Goal: Task Accomplishment & Management: Manage account settings

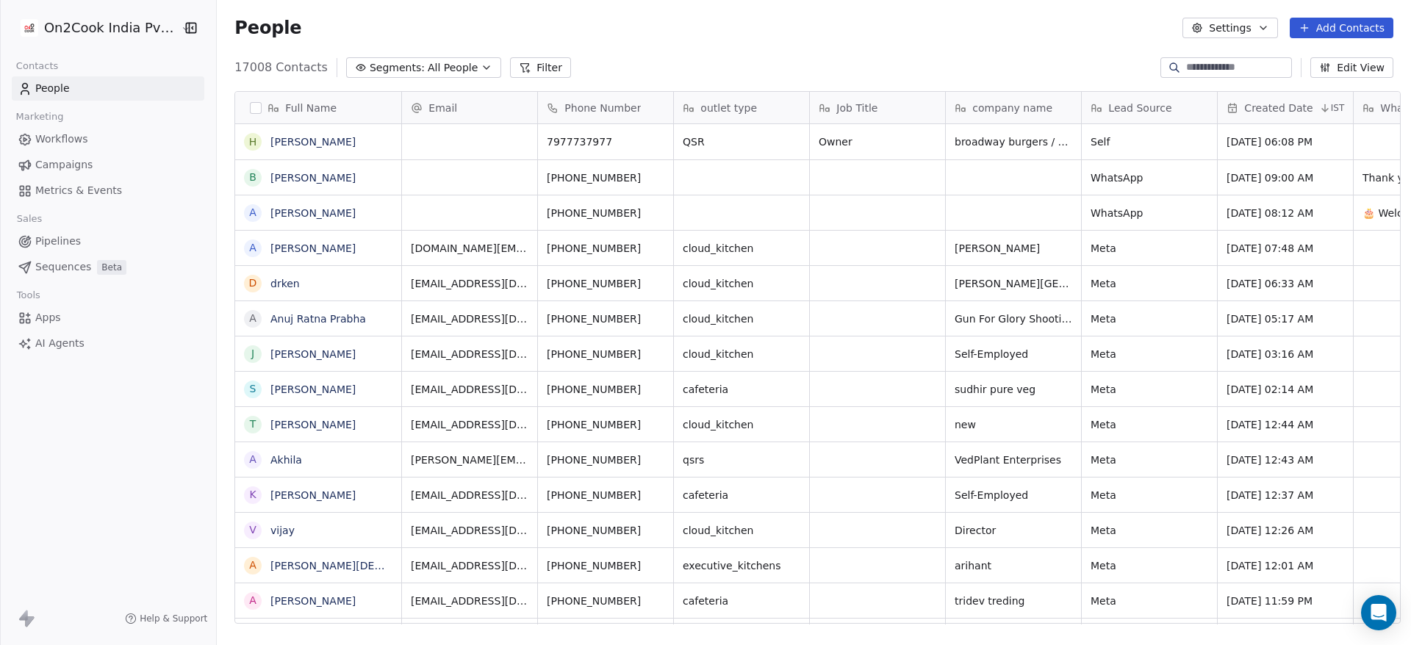
scroll to position [550, 1184]
click at [1342, 29] on button "Add Contacts" at bounding box center [1342, 28] width 104 height 21
click at [1338, 80] on span "Import from CSV" at bounding box center [1341, 83] width 85 height 15
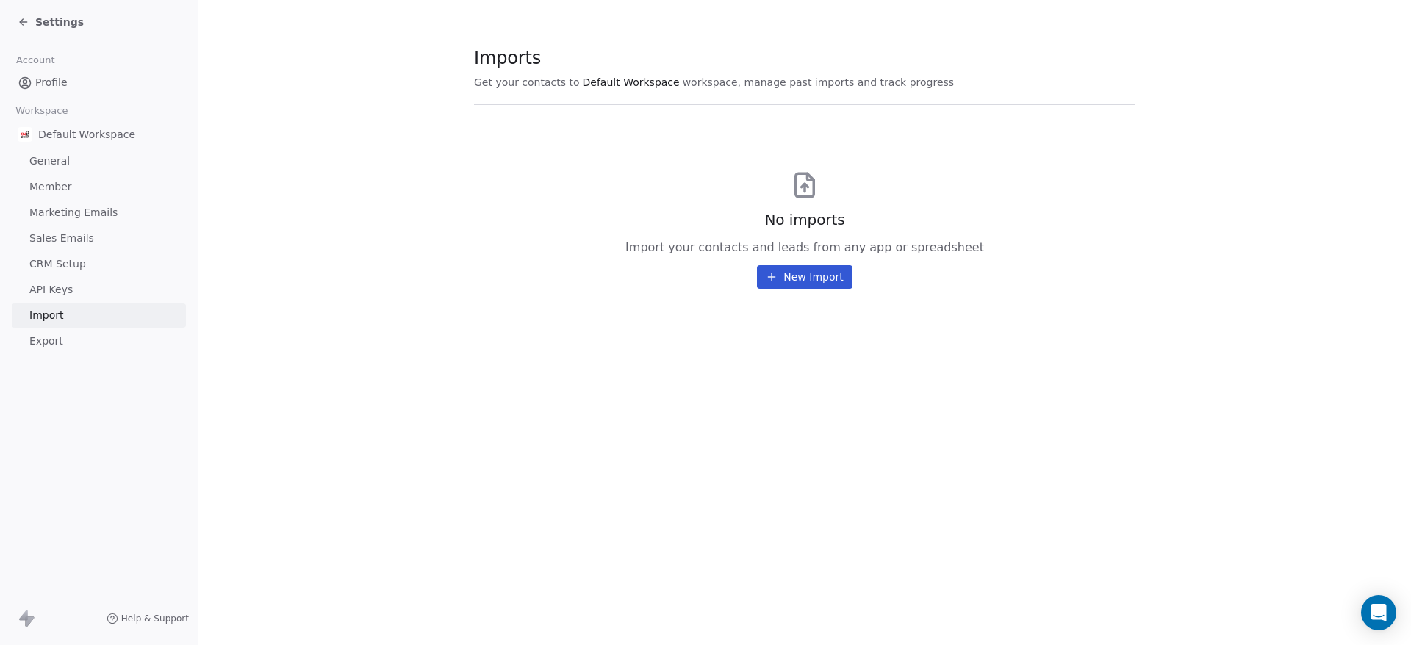
click at [833, 280] on button "New Import" at bounding box center [804, 277] width 95 height 24
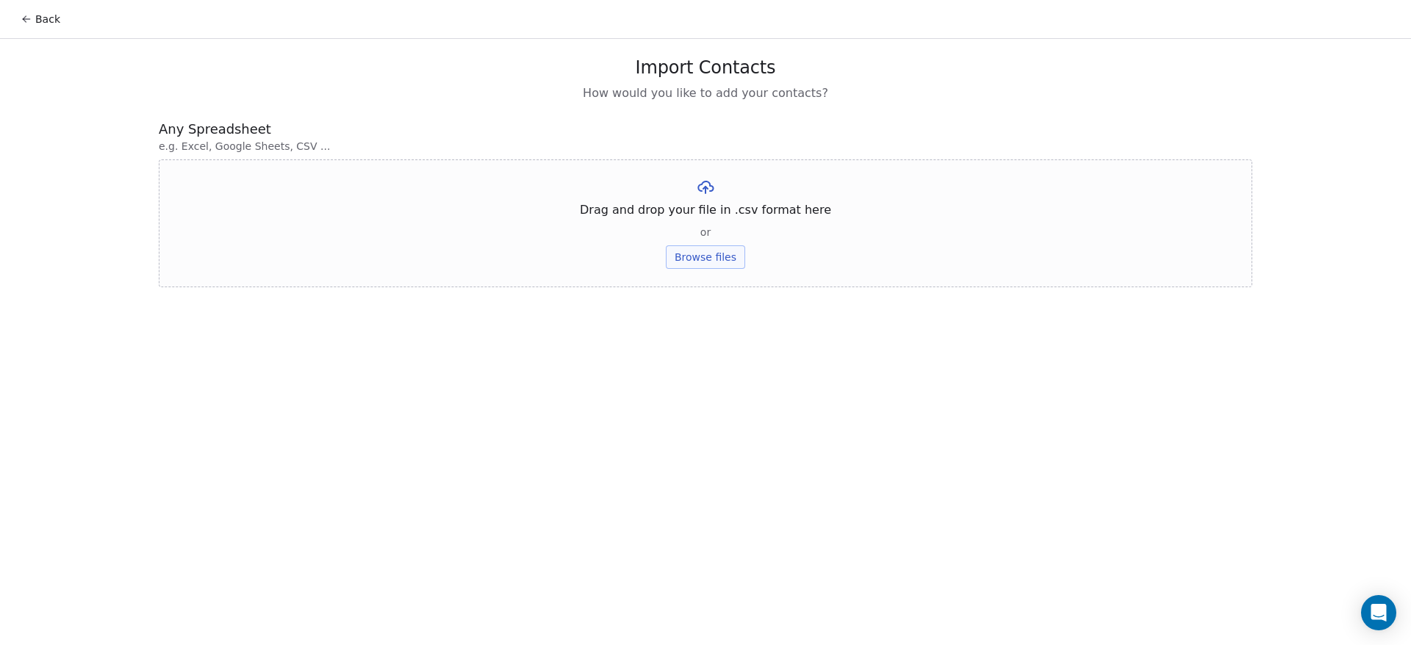
click at [721, 259] on button "Browse files" at bounding box center [705, 257] width 79 height 24
click at [731, 257] on button "Browse files" at bounding box center [705, 257] width 79 height 24
click at [714, 215] on button "Upload" at bounding box center [705, 216] width 54 height 24
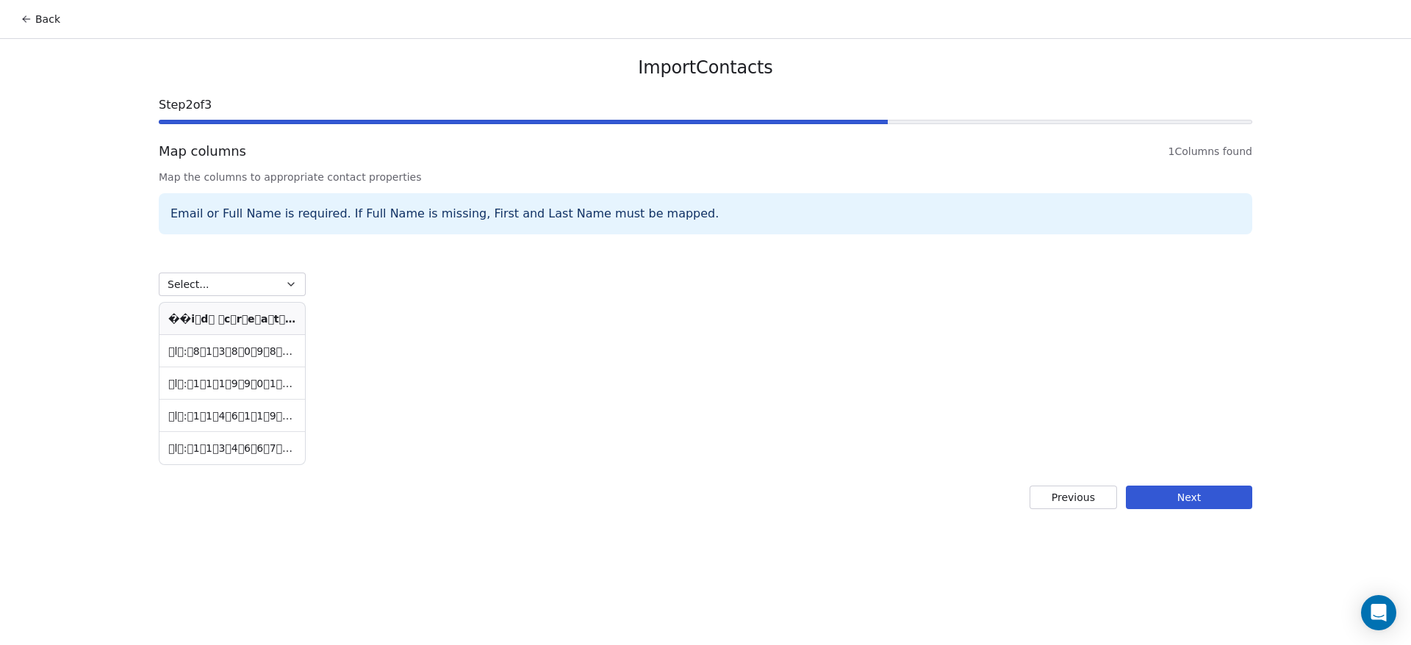
click at [35, 15] on button "Back" at bounding box center [40, 19] width 57 height 26
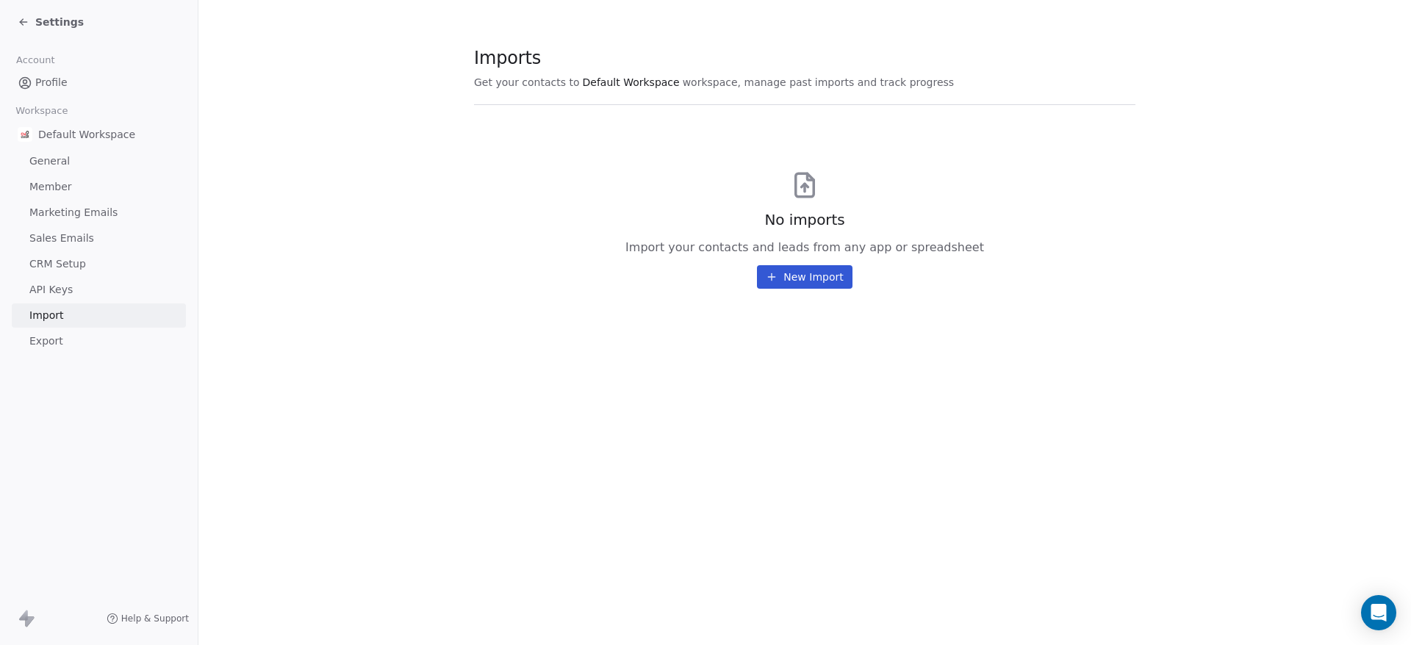
click at [785, 279] on button "New Import" at bounding box center [804, 277] width 95 height 24
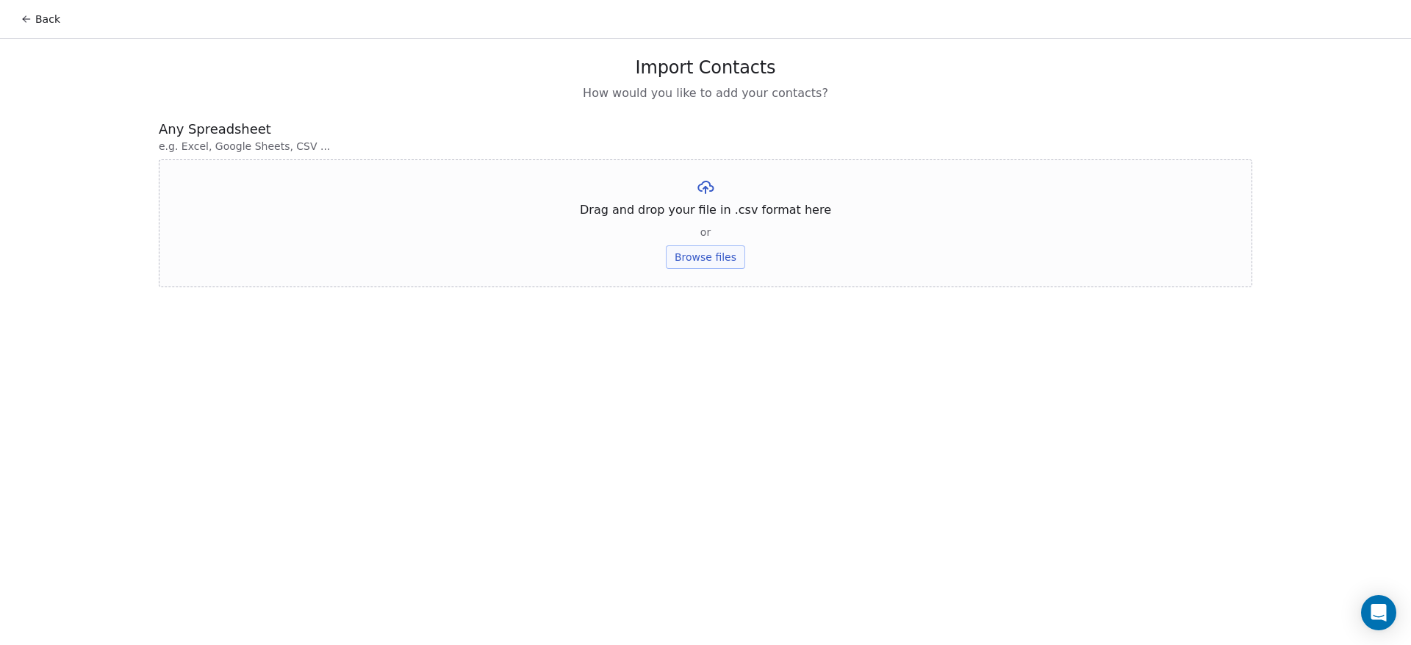
click at [736, 249] on button "Browse files" at bounding box center [705, 257] width 79 height 24
click at [710, 216] on button "Upload" at bounding box center [705, 216] width 54 height 24
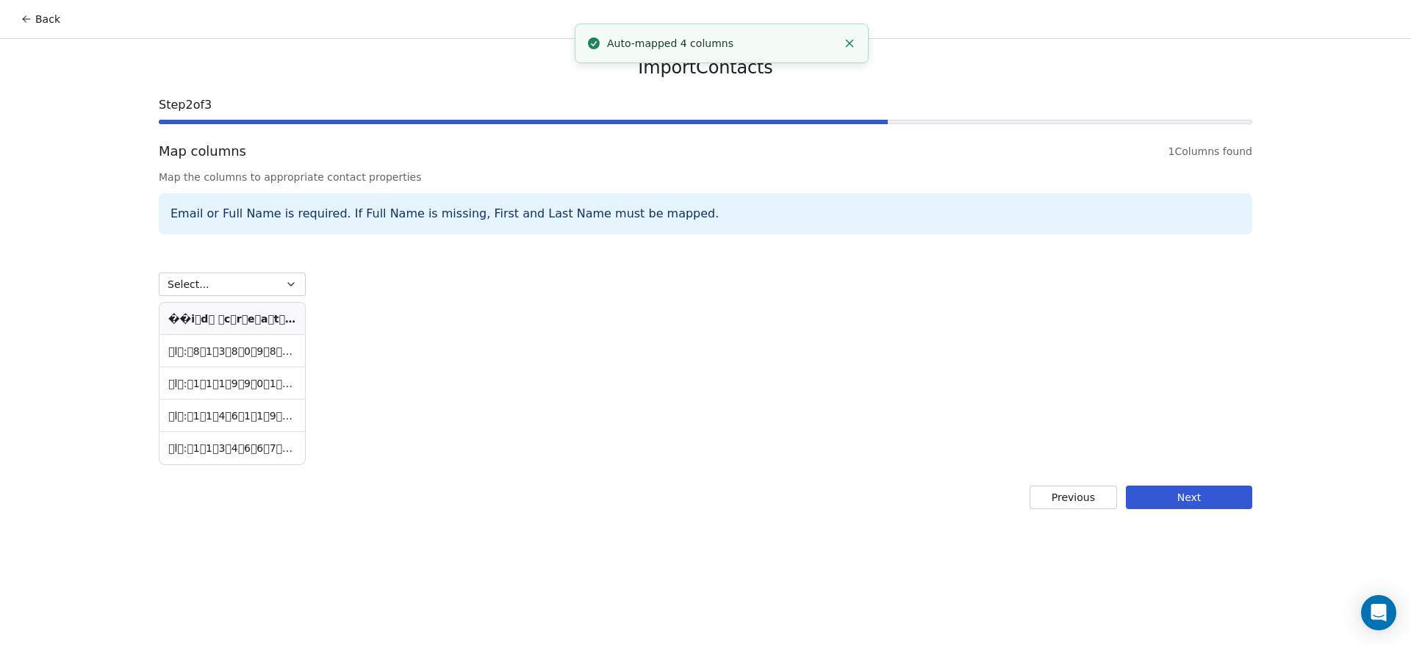
click at [852, 49] on icon "Close toast" at bounding box center [849, 43] width 13 height 13
click at [1072, 500] on button "Previous" at bounding box center [1073, 498] width 87 height 24
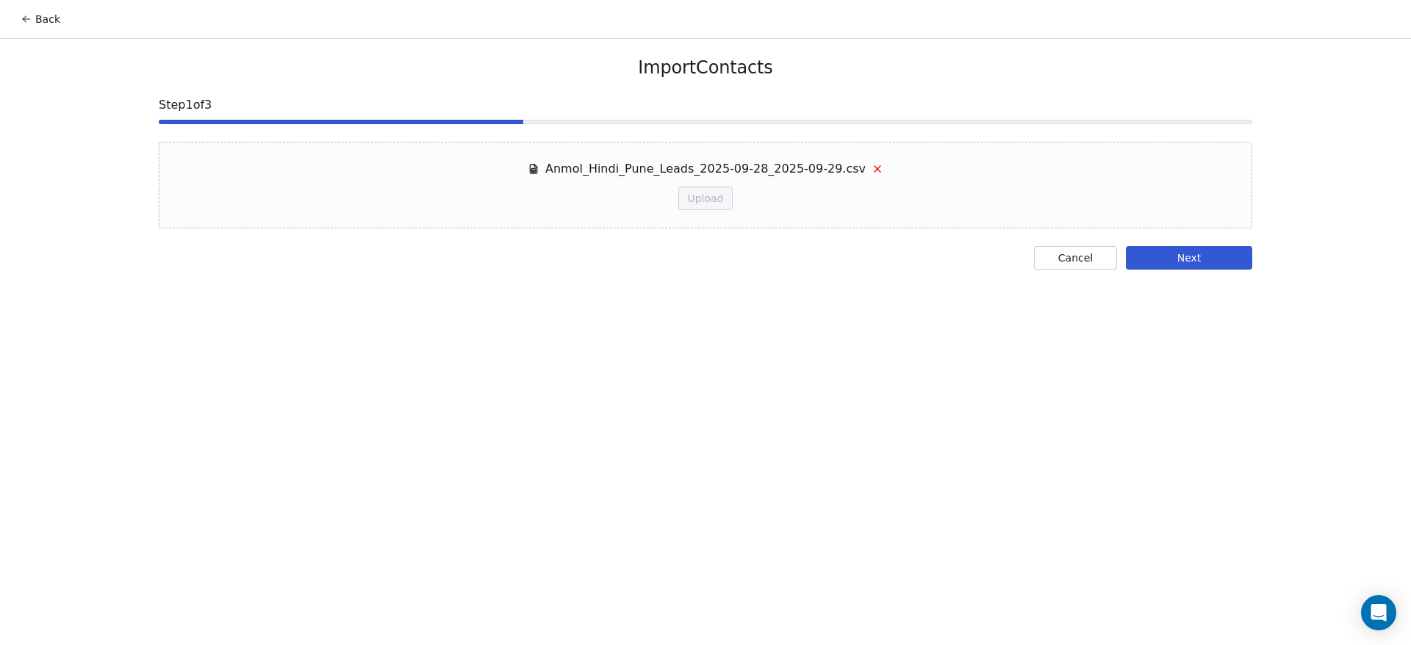
click at [1081, 263] on button "Cancel" at bounding box center [1075, 258] width 83 height 24
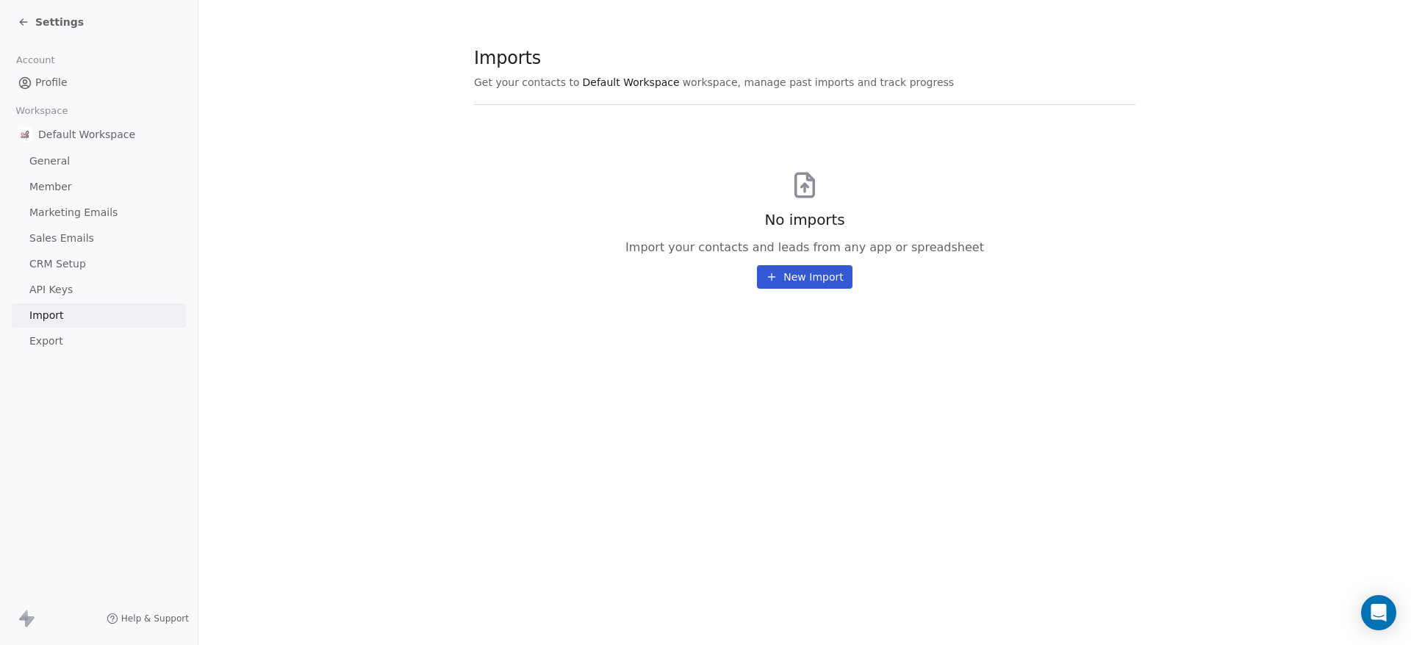
click at [805, 266] on button "New Import" at bounding box center [804, 277] width 95 height 24
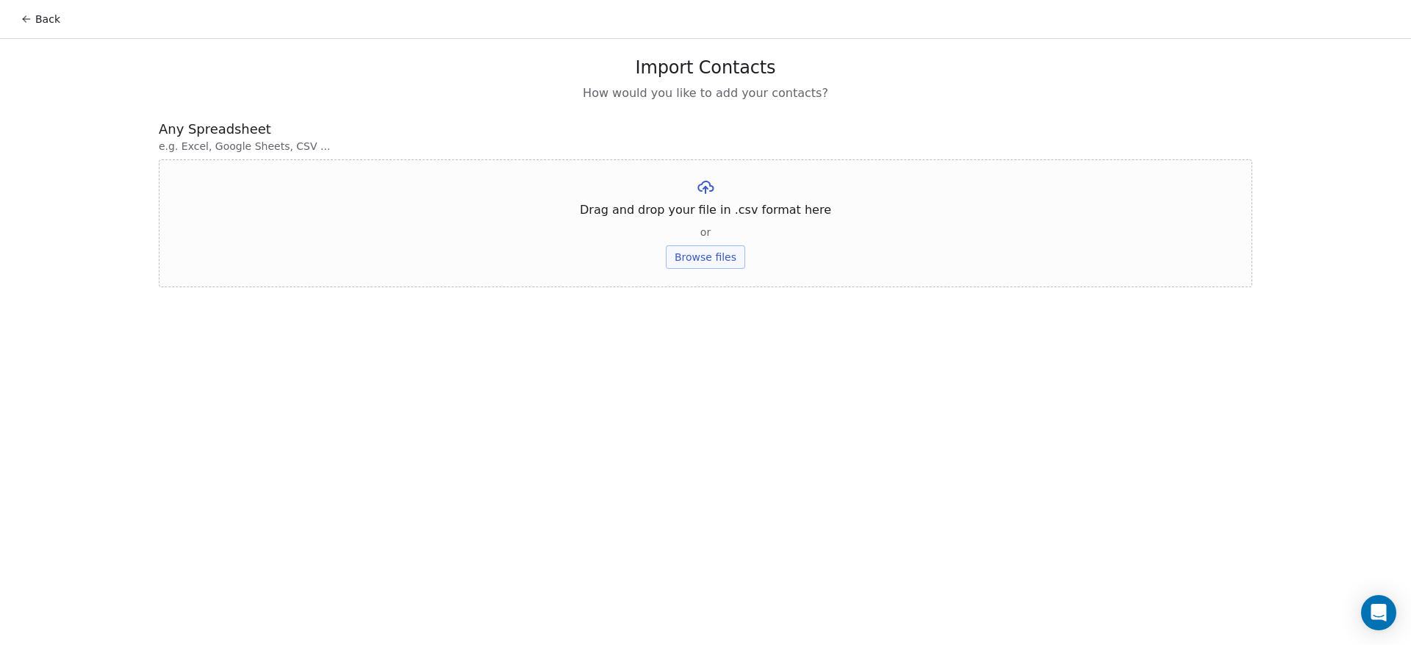
click at [706, 256] on button "Browse files" at bounding box center [705, 257] width 79 height 24
click at [711, 226] on button "Upload" at bounding box center [705, 216] width 54 height 24
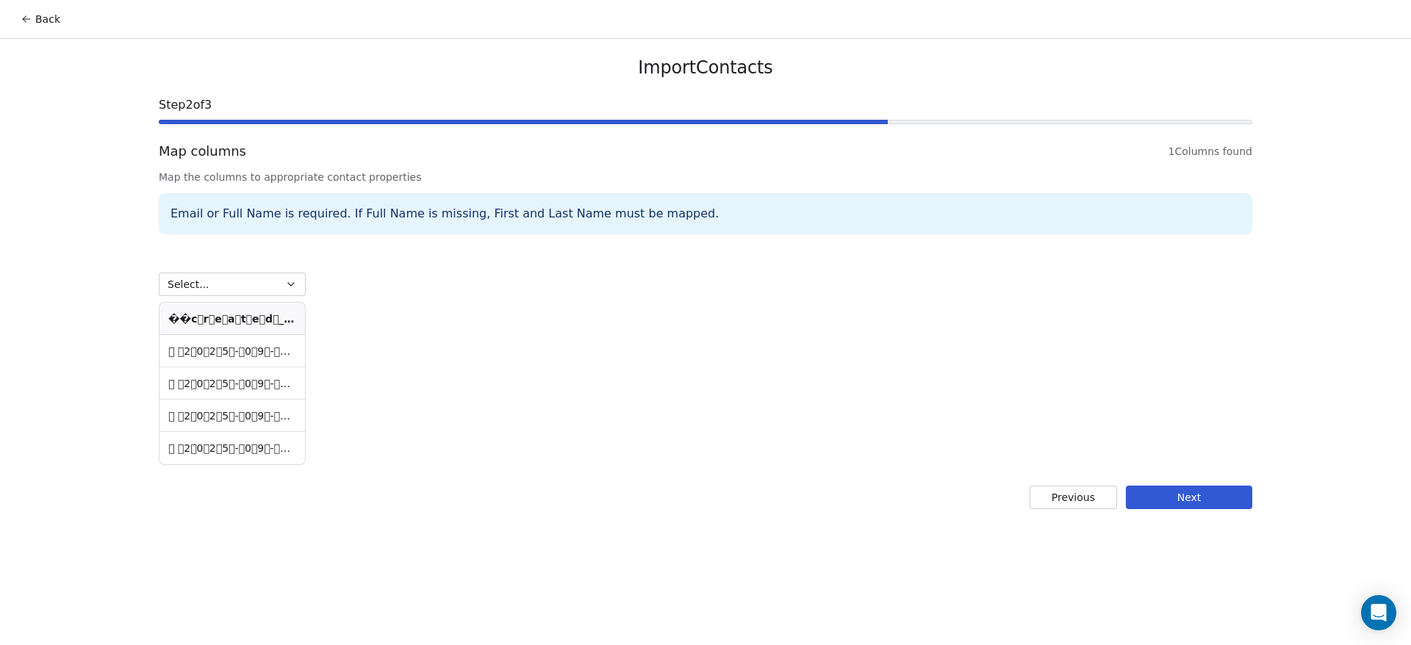
click at [265, 280] on button "Select..." at bounding box center [232, 285] width 147 height 24
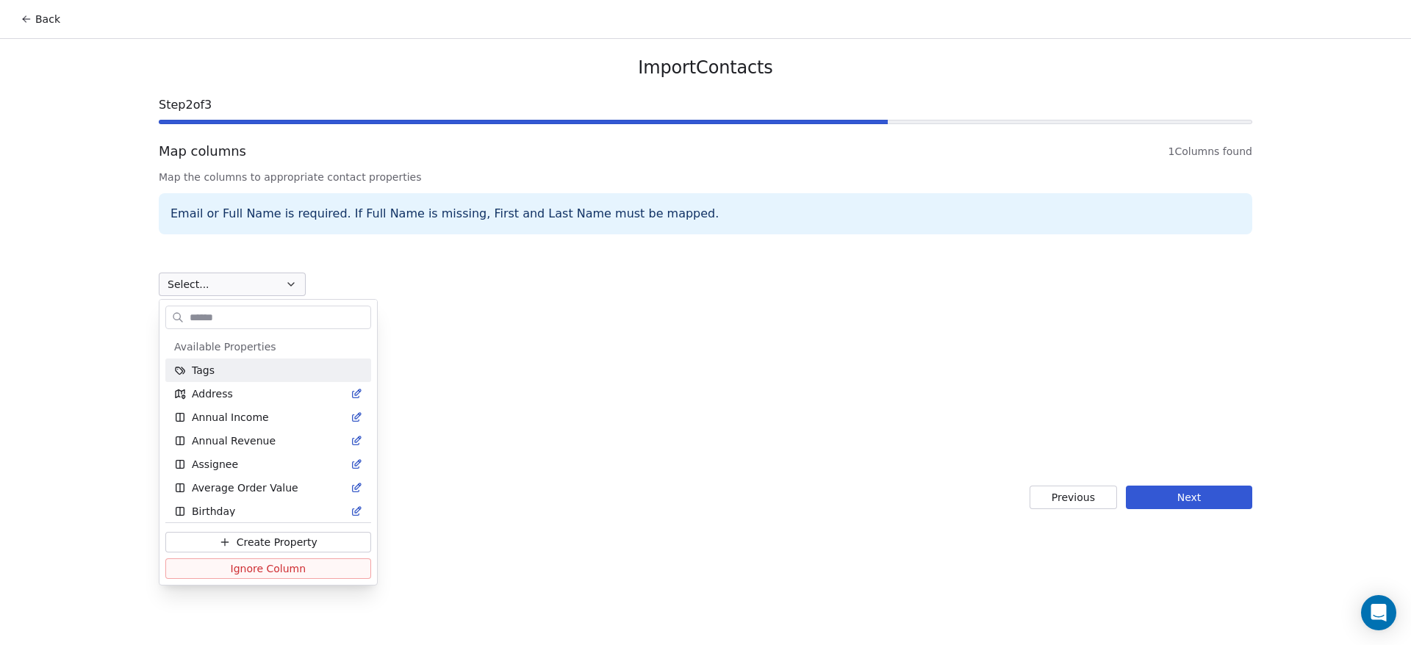
click at [652, 323] on html "Back Import Contacts Step 2 of 3 Map columns 1 Columns found Map the columns to…" at bounding box center [705, 322] width 1411 height 645
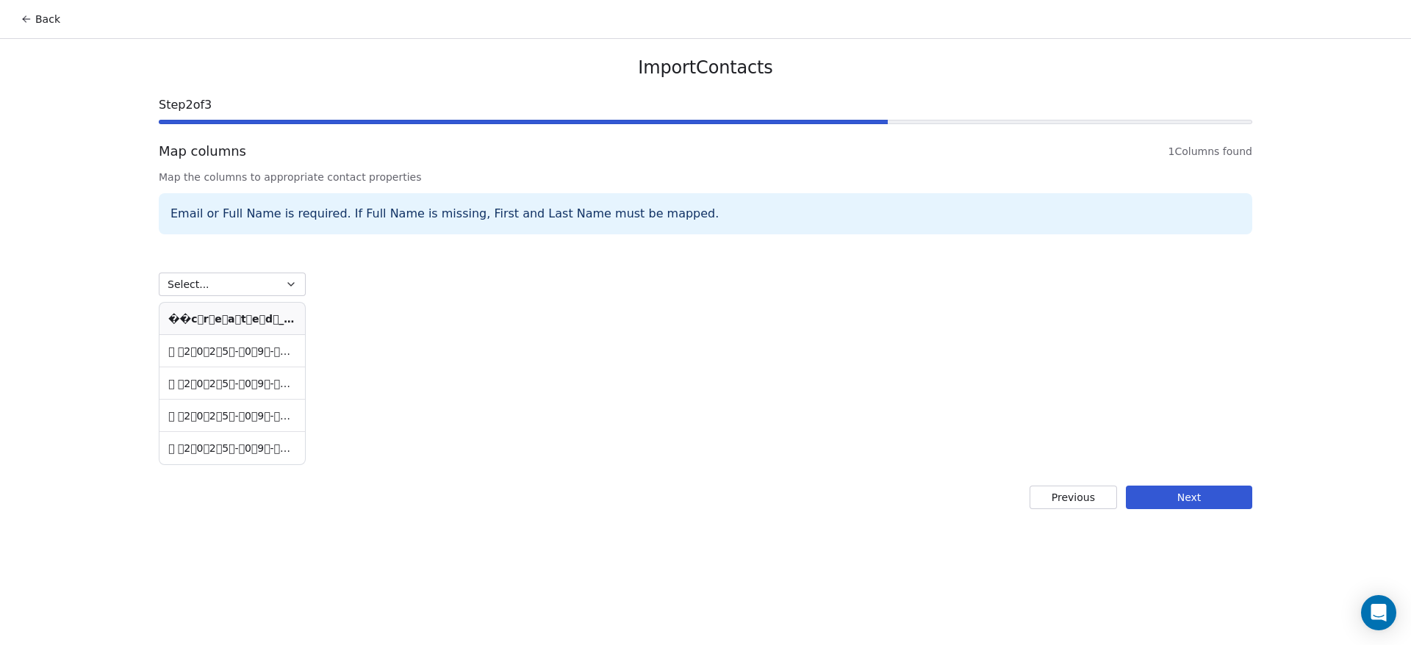
click at [47, 16] on button "Back" at bounding box center [40, 19] width 57 height 26
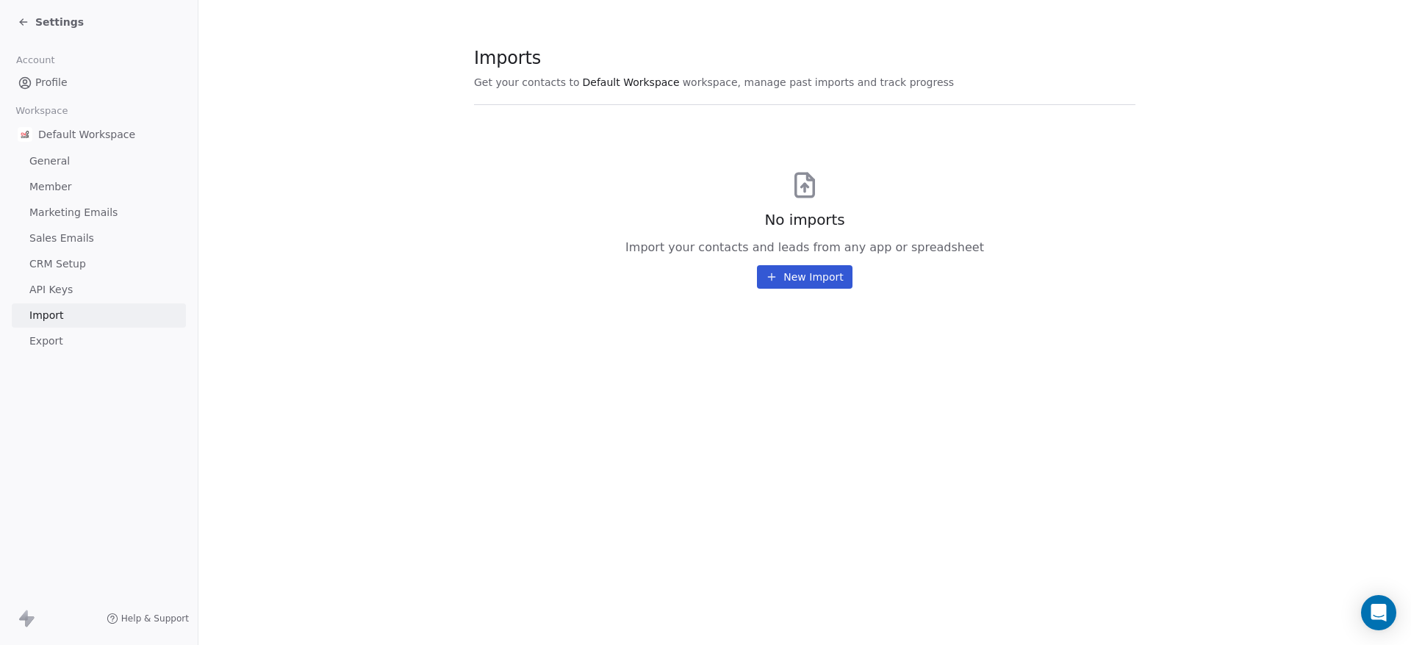
click at [22, 28] on div "Settings" at bounding box center [51, 22] width 66 height 15
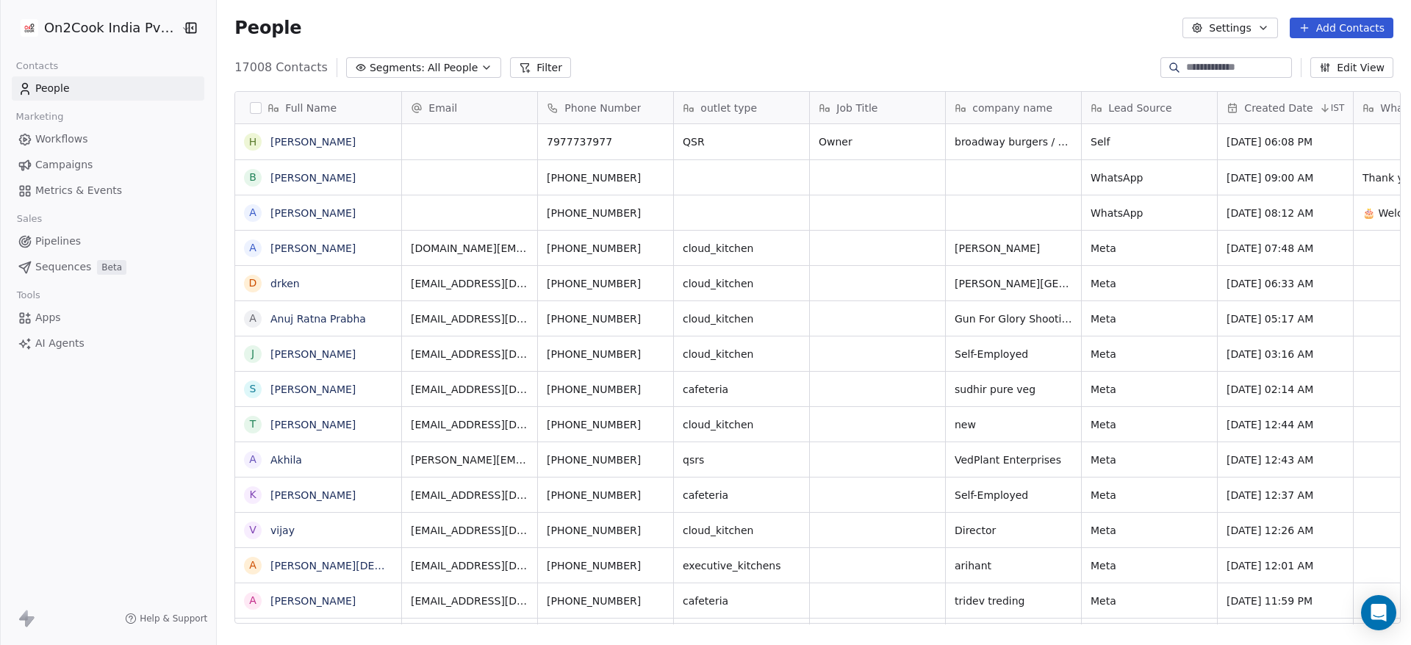
scroll to position [550, 1184]
click at [1323, 28] on button "Add Contacts" at bounding box center [1342, 28] width 104 height 21
click at [1337, 79] on span "Import from CSV" at bounding box center [1341, 83] width 85 height 15
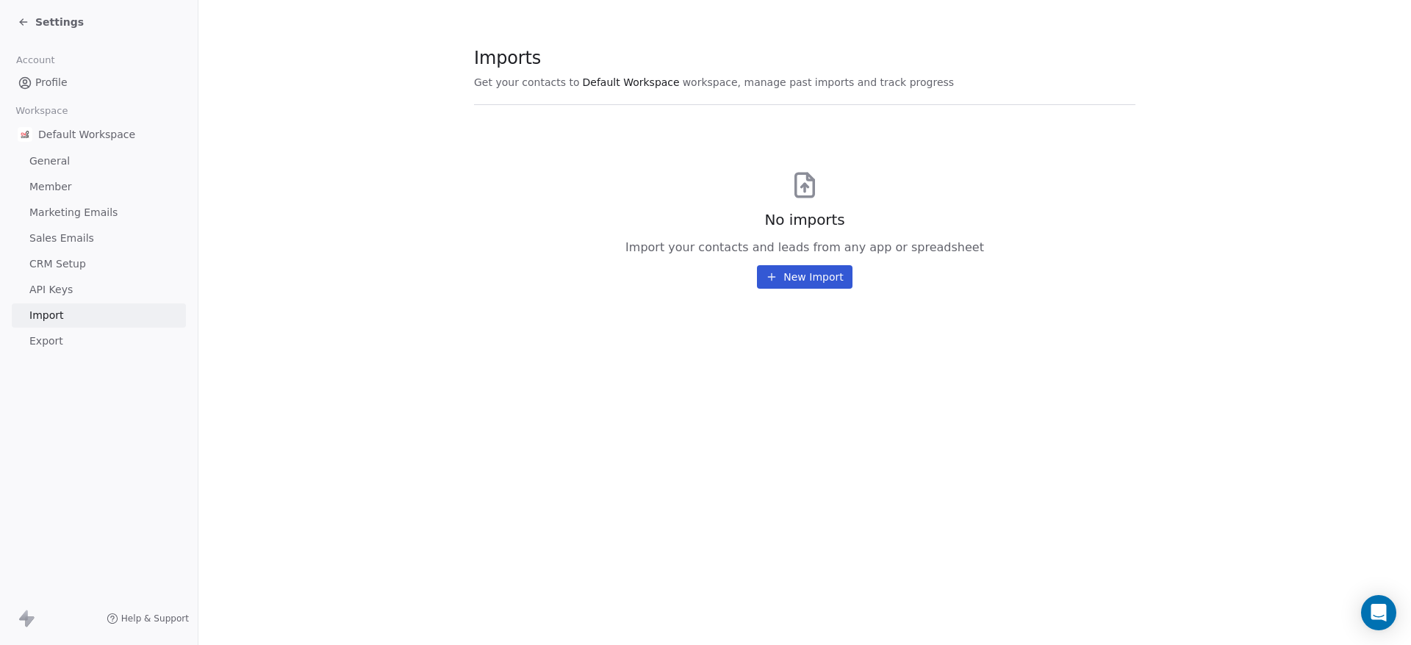
click at [808, 286] on button "New Import" at bounding box center [804, 277] width 95 height 24
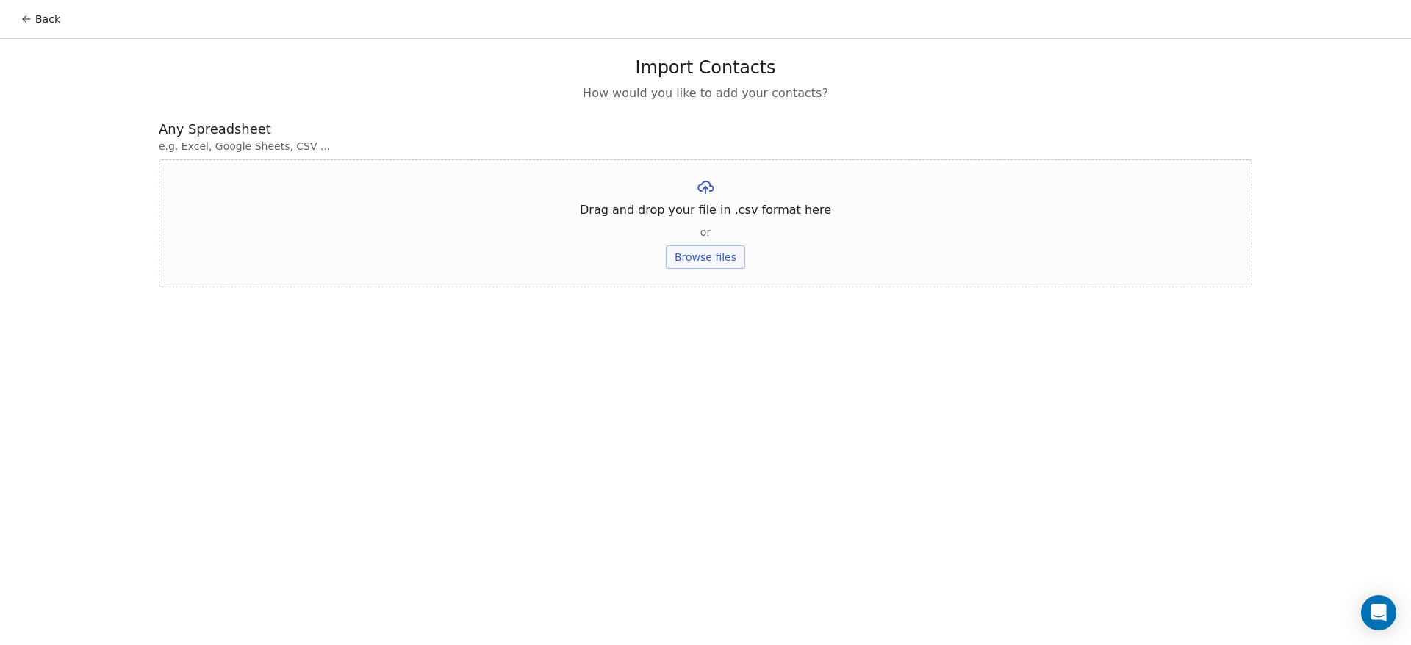
click at [713, 259] on button "Browse files" at bounding box center [705, 257] width 79 height 24
click at [718, 222] on button "Upload" at bounding box center [705, 216] width 54 height 24
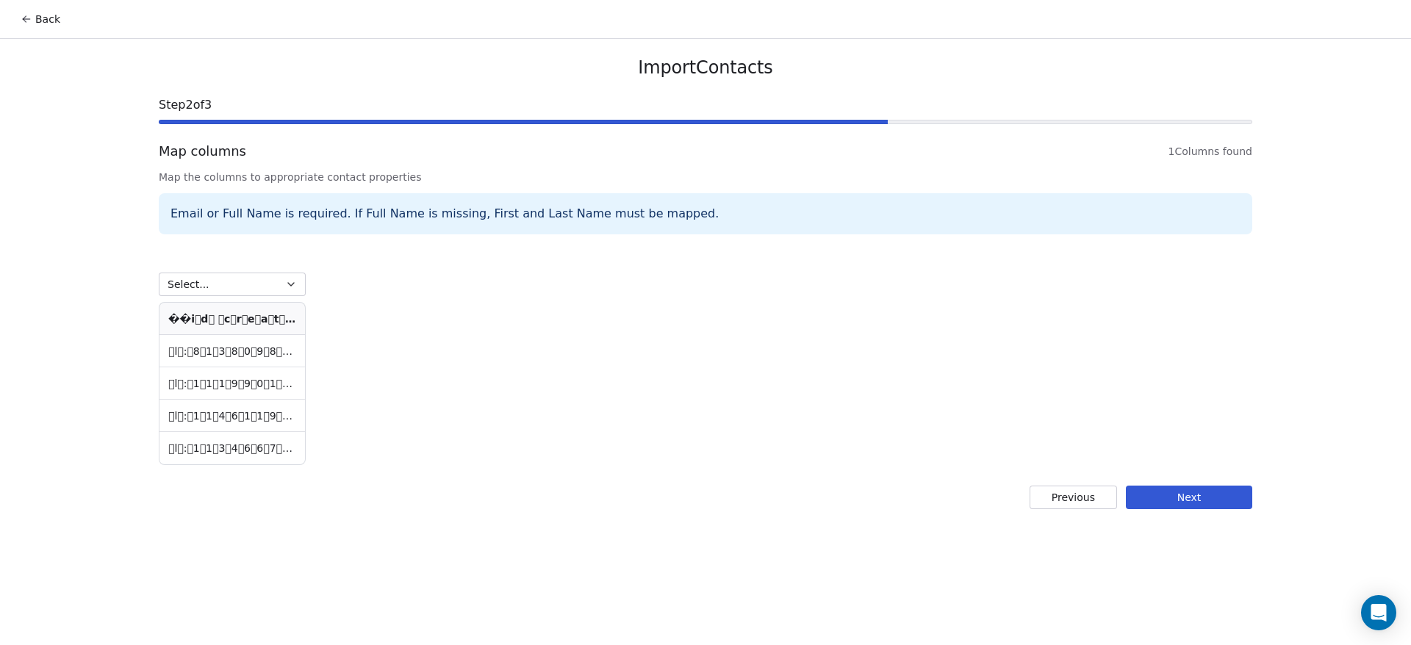
click at [1085, 498] on button "Previous" at bounding box center [1073, 498] width 87 height 24
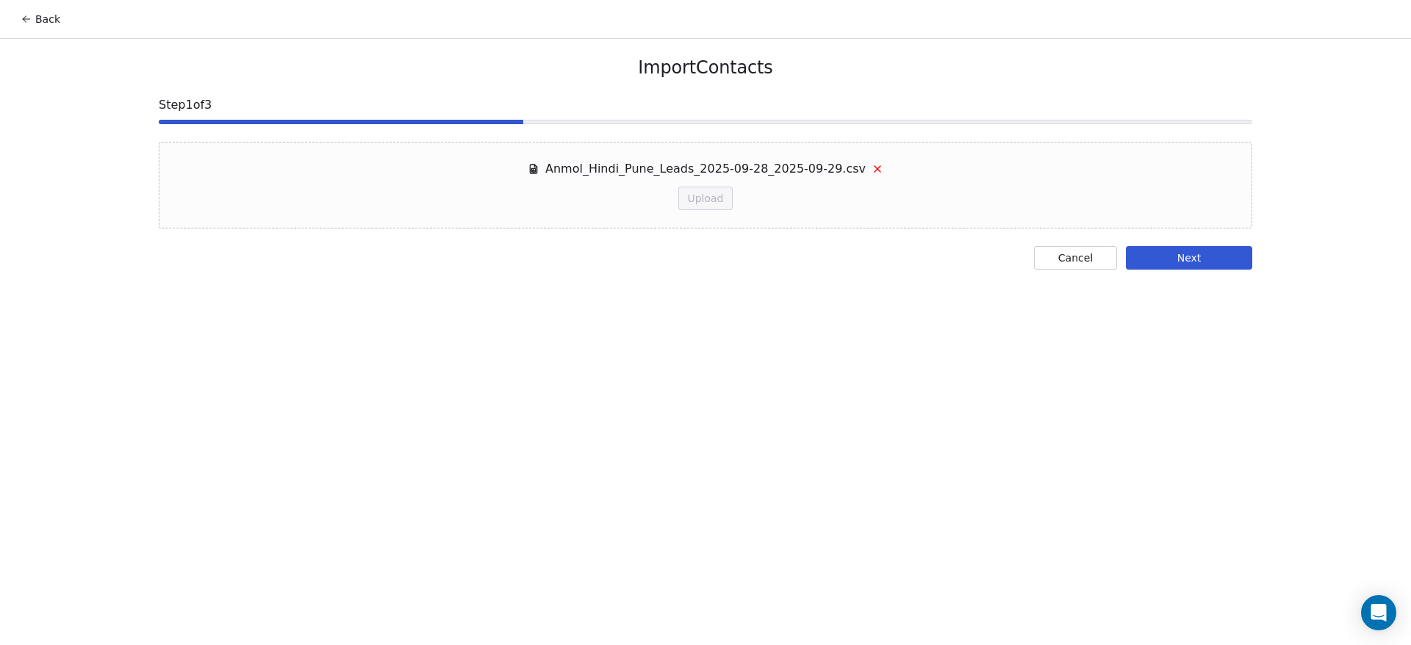
click at [1044, 250] on button "Cancel" at bounding box center [1075, 258] width 83 height 24
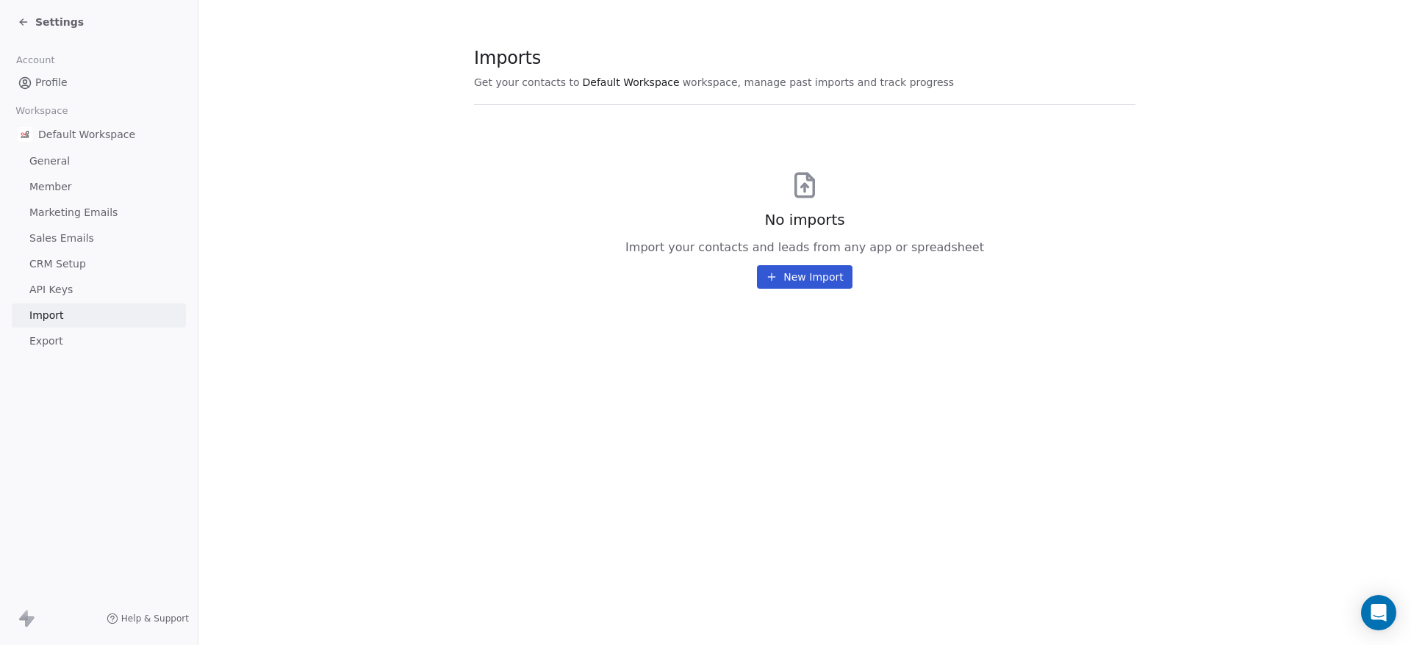
click at [827, 277] on button "New Import" at bounding box center [804, 277] width 95 height 24
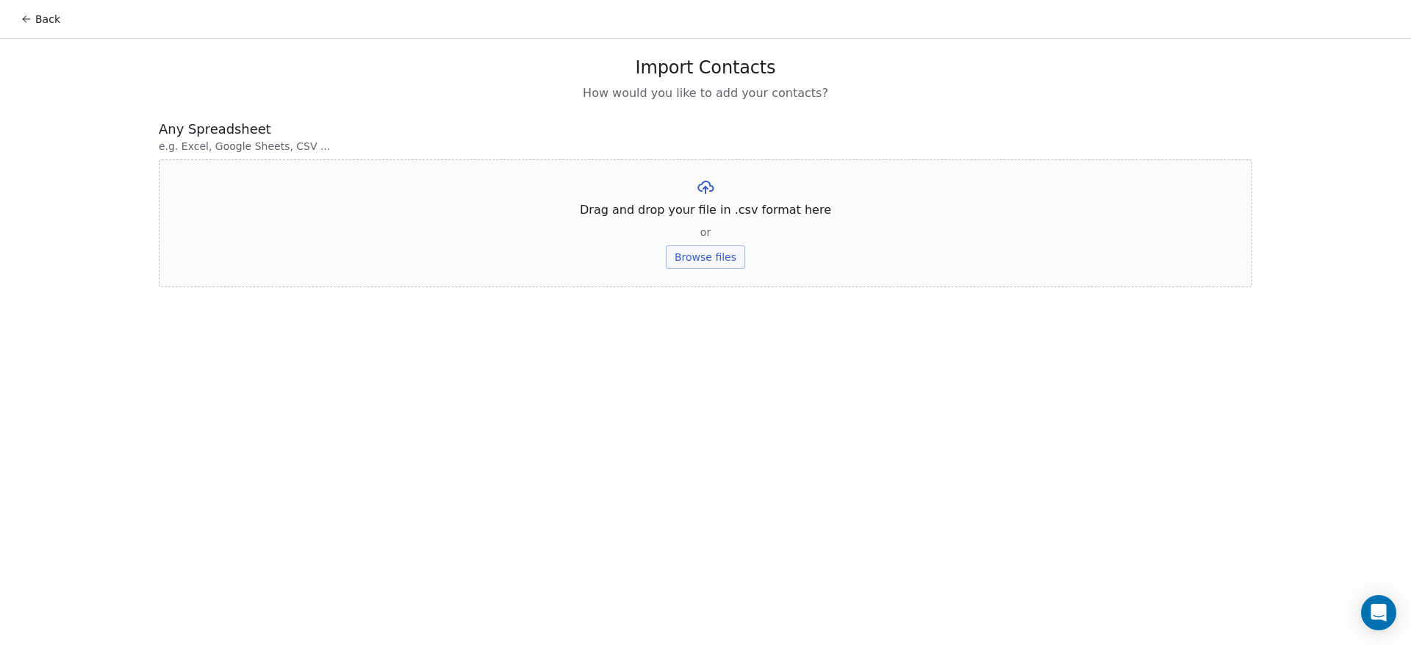
click at [690, 256] on button "Browse files" at bounding box center [705, 257] width 79 height 24
click at [706, 203] on div "Anmol_Hindi_Pune_Leads_2025-09-28_2025-09-29.csv Upload" at bounding box center [706, 203] width 356 height 50
click at [706, 212] on button "Upload" at bounding box center [705, 216] width 54 height 24
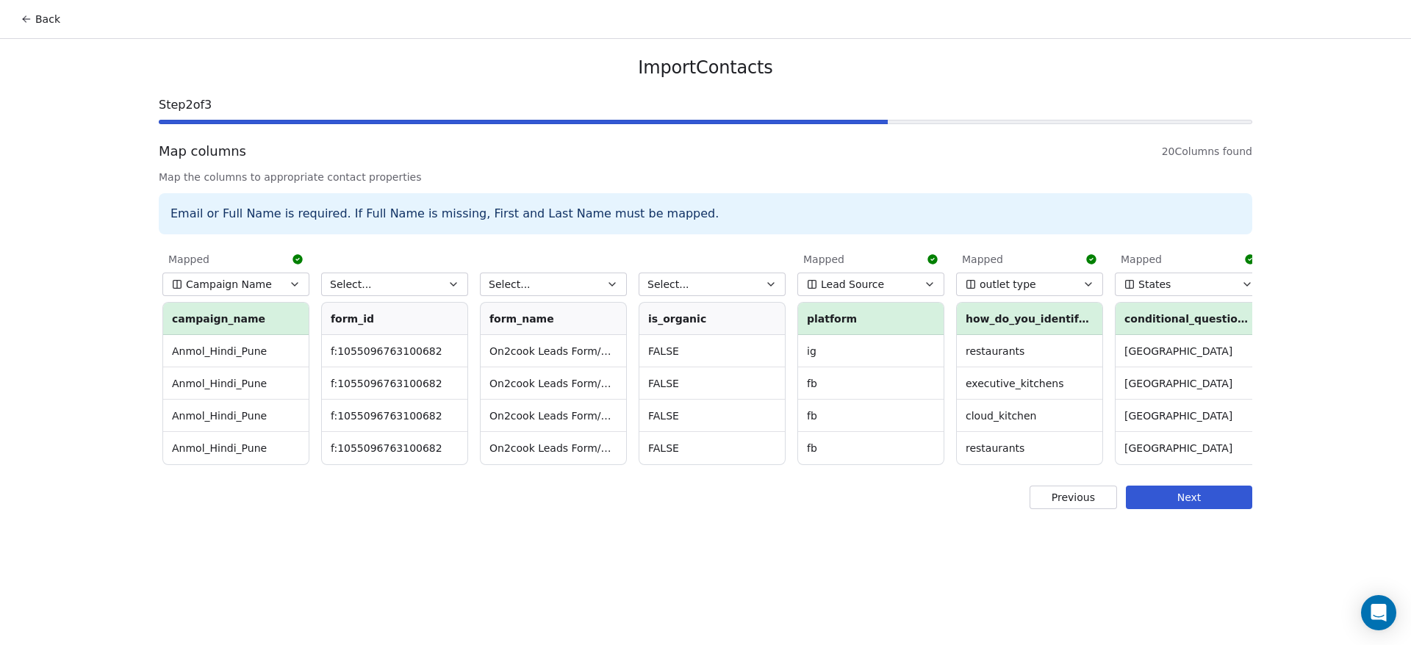
scroll to position [0, 1110]
click at [864, 281] on span "Lead Source" at bounding box center [850, 284] width 63 height 15
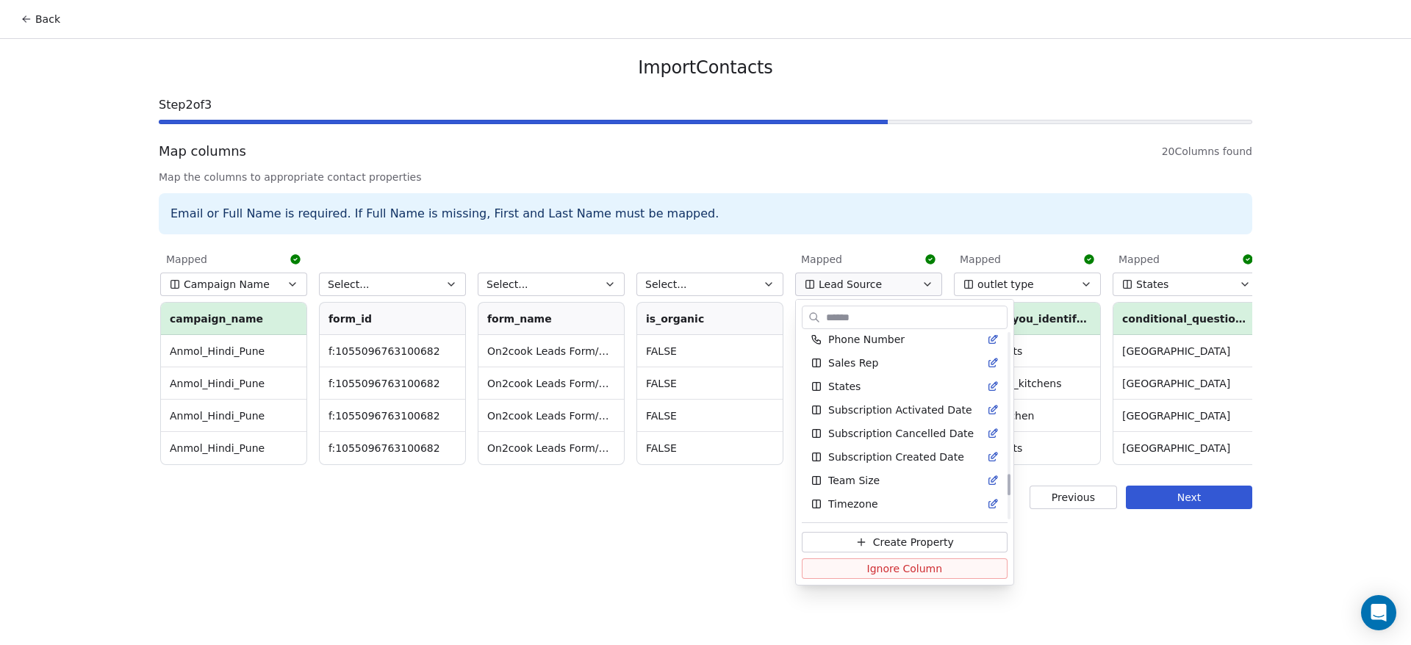
scroll to position [1323, 0]
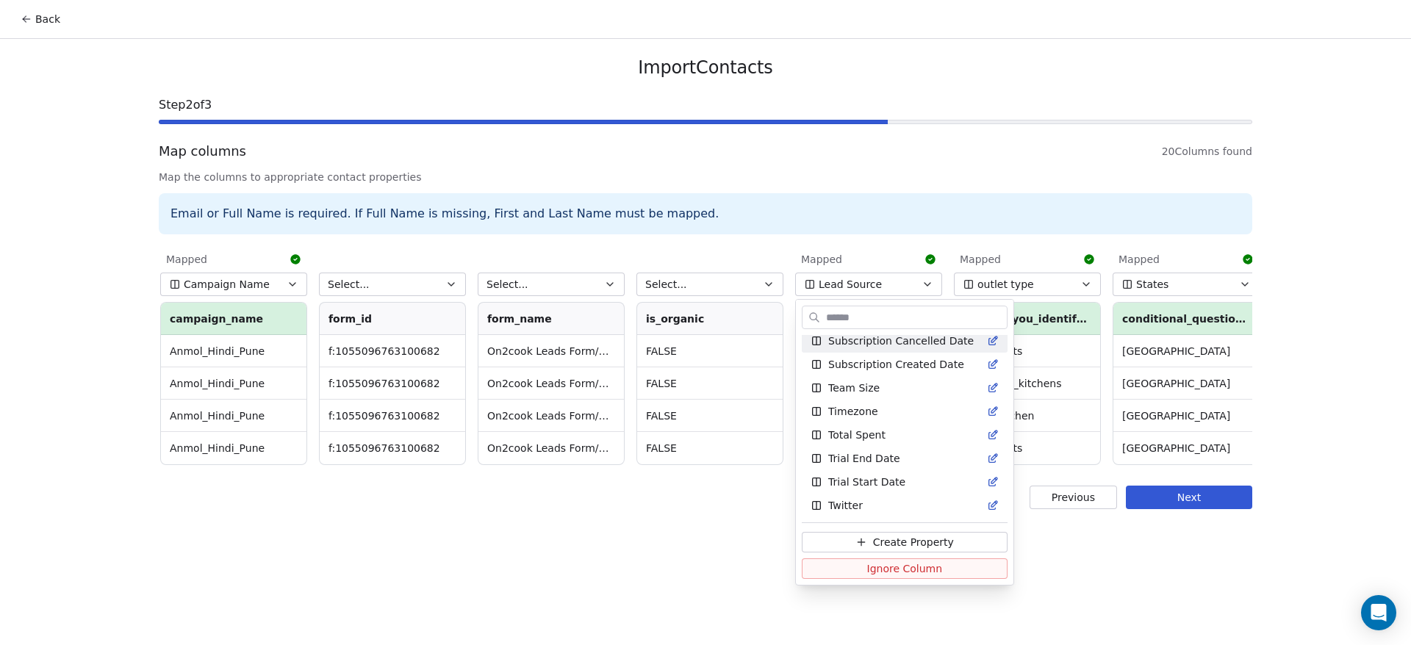
click at [915, 183] on html "Back Import Contacts Step 2 of 3 Map columns 20 Columns found Map the columns t…" at bounding box center [705, 322] width 1411 height 645
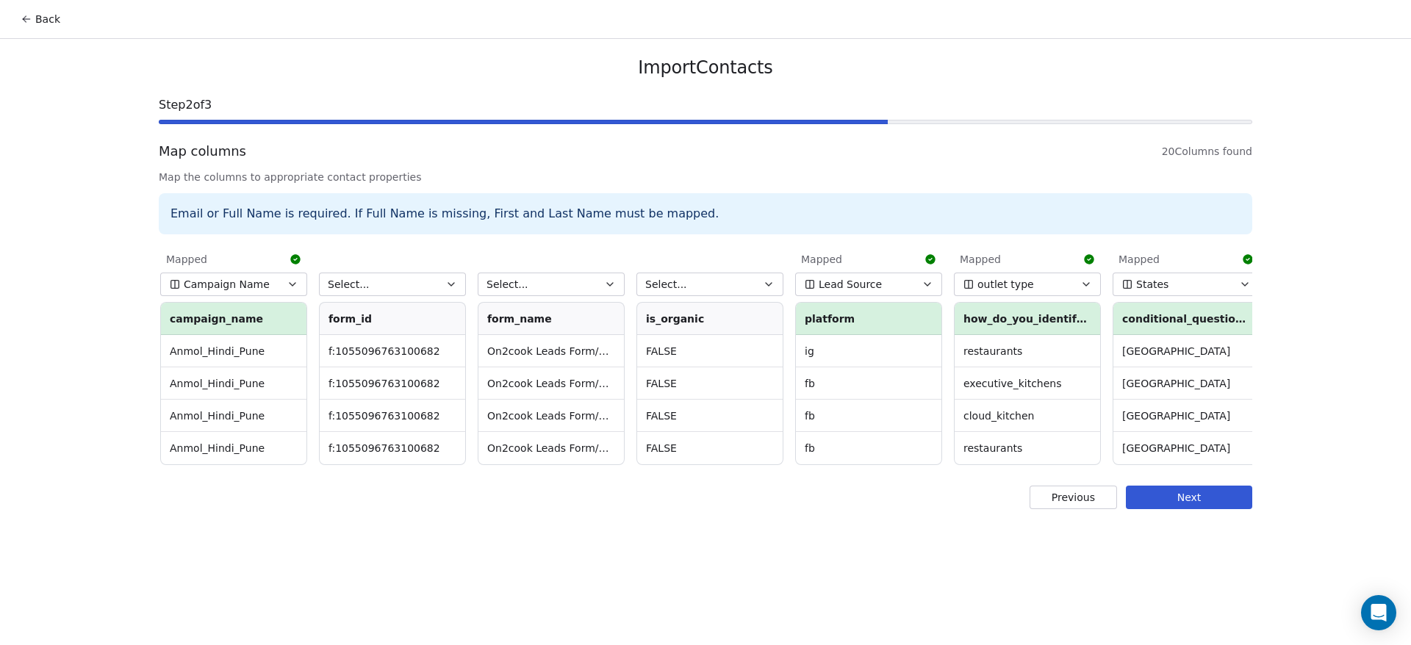
click at [1197, 509] on button "Next" at bounding box center [1189, 498] width 126 height 24
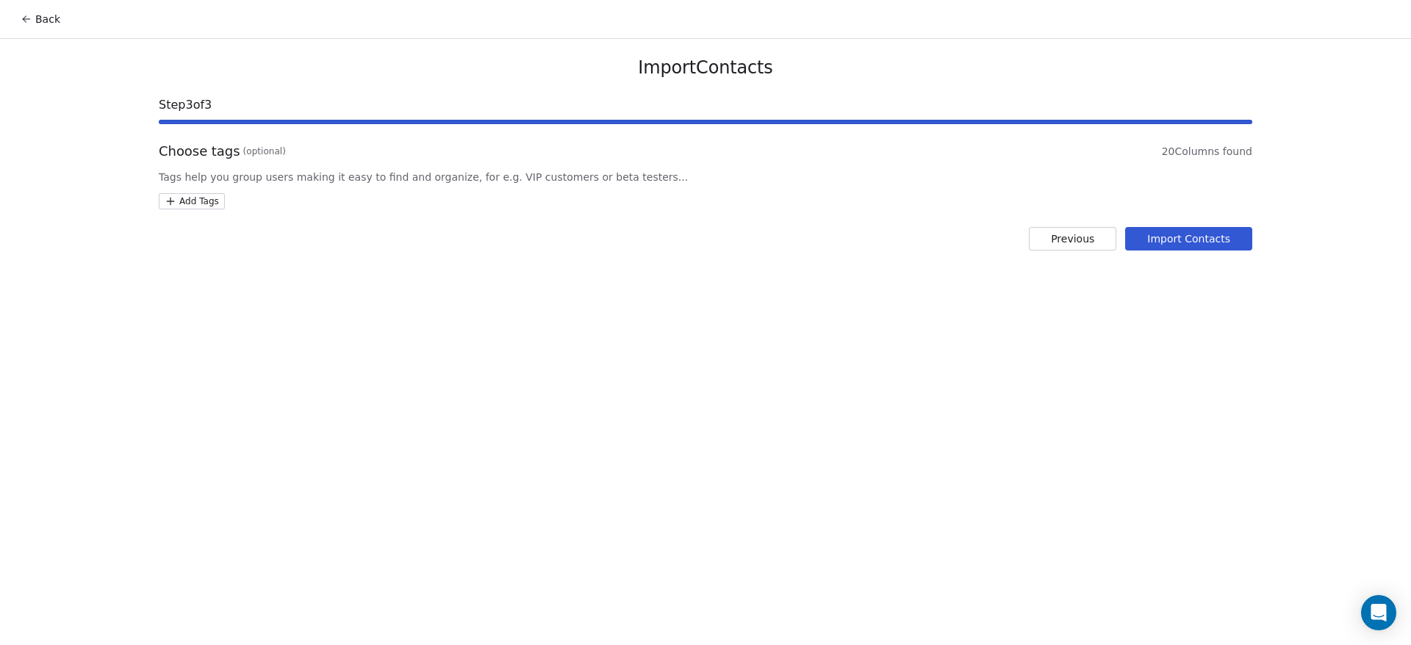
click at [1205, 240] on button "Import Contacts" at bounding box center [1188, 239] width 127 height 24
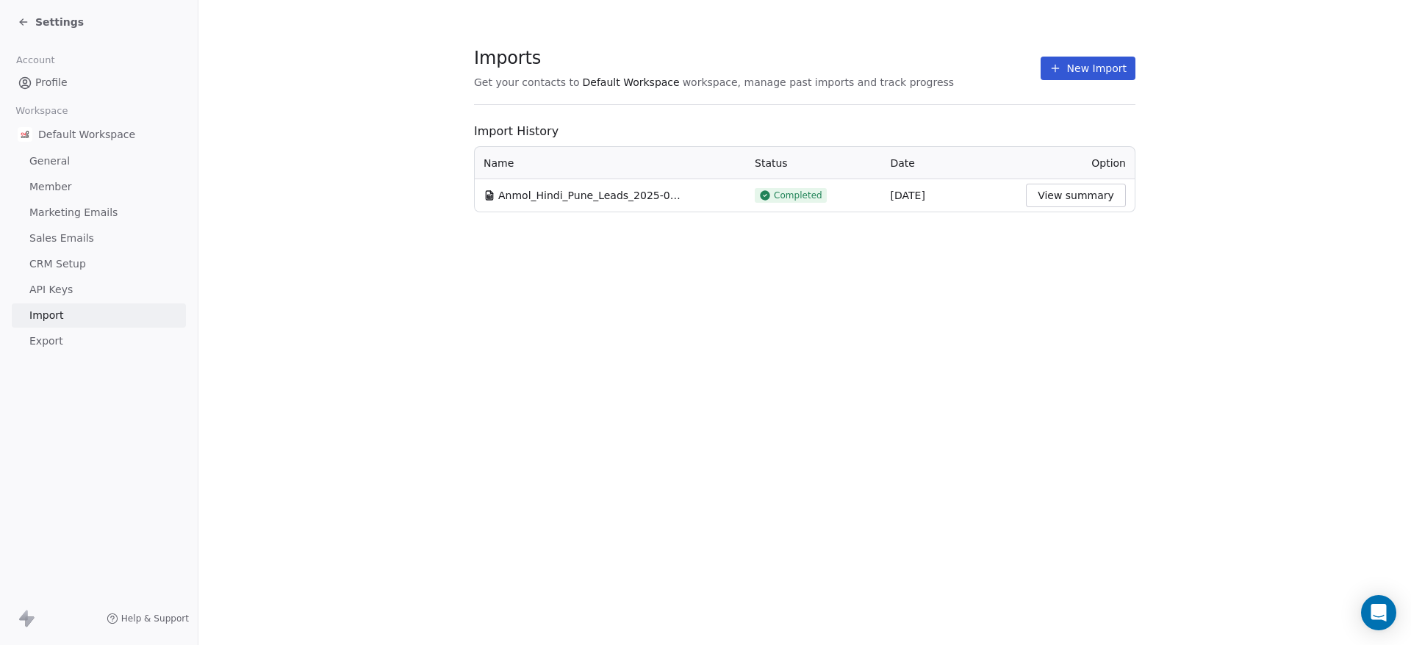
click at [1085, 67] on button "New Import" at bounding box center [1088, 69] width 95 height 24
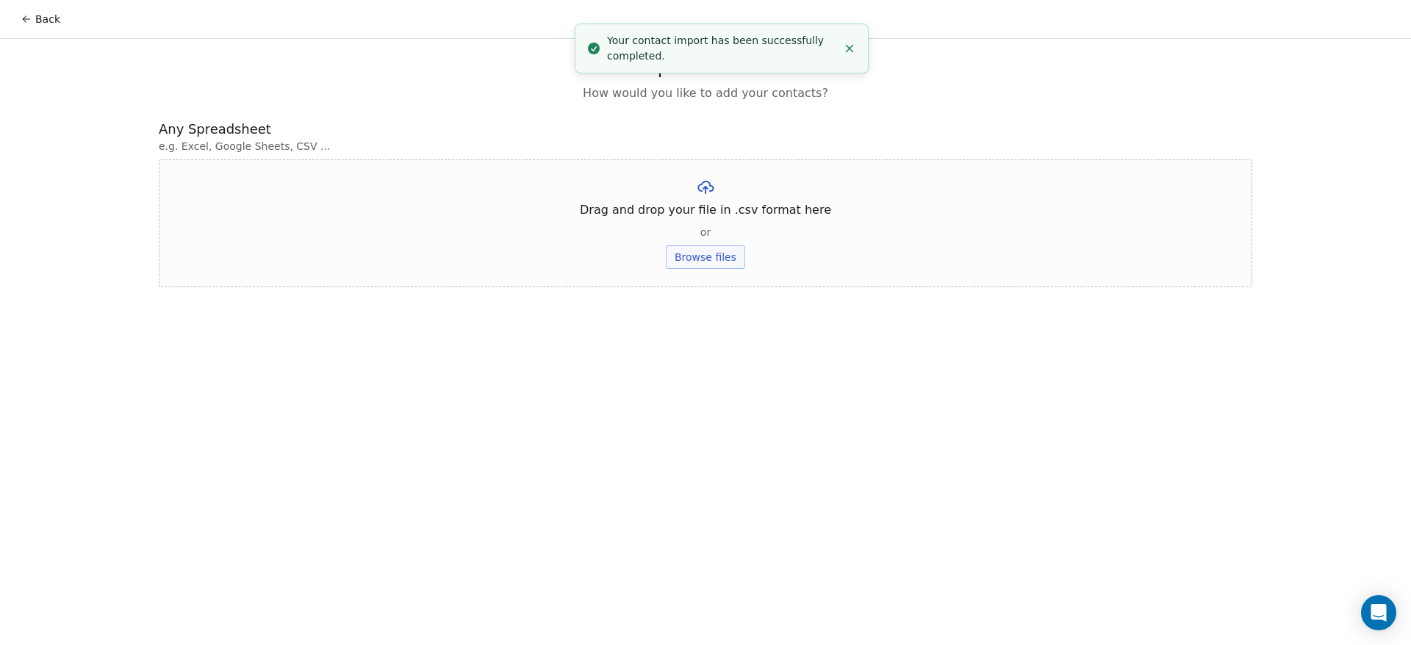
click at [740, 251] on button "Browse files" at bounding box center [705, 257] width 79 height 24
click at [707, 239] on span "or" at bounding box center [705, 232] width 10 height 15
click at [708, 252] on button "Browse files" at bounding box center [705, 257] width 79 height 24
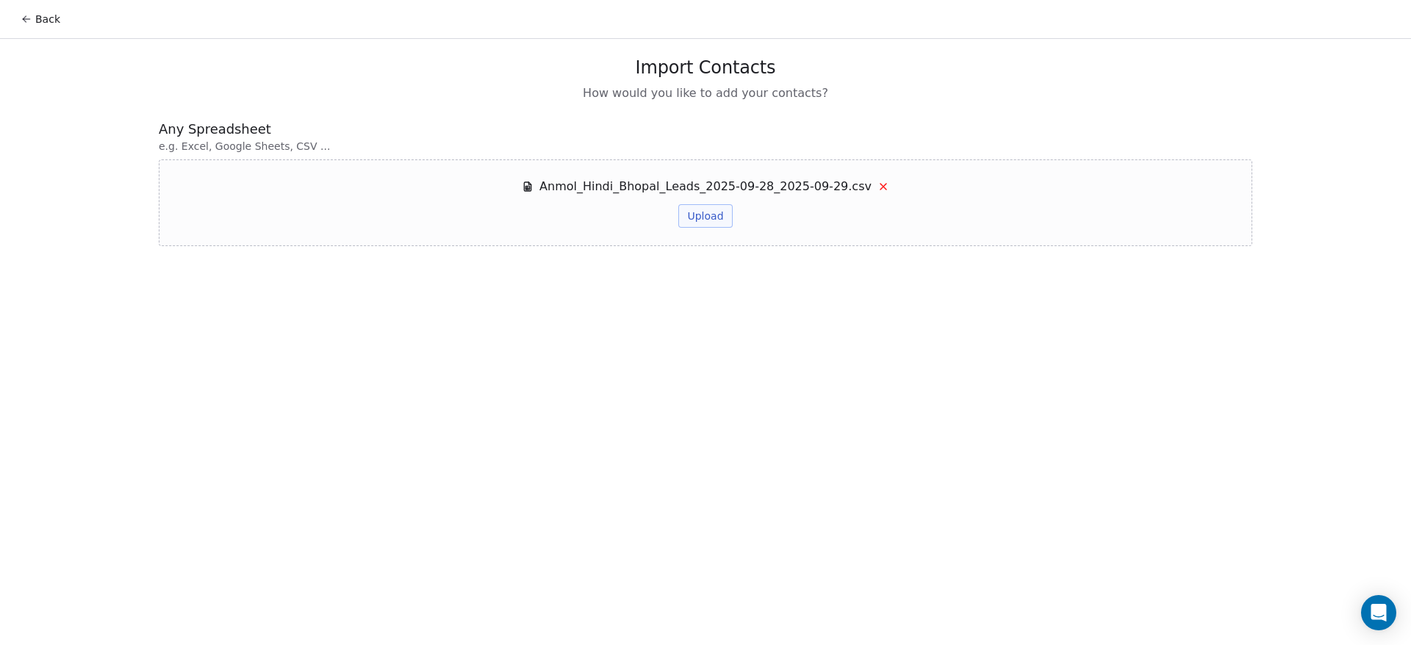
click at [716, 218] on button "Upload" at bounding box center [705, 216] width 54 height 24
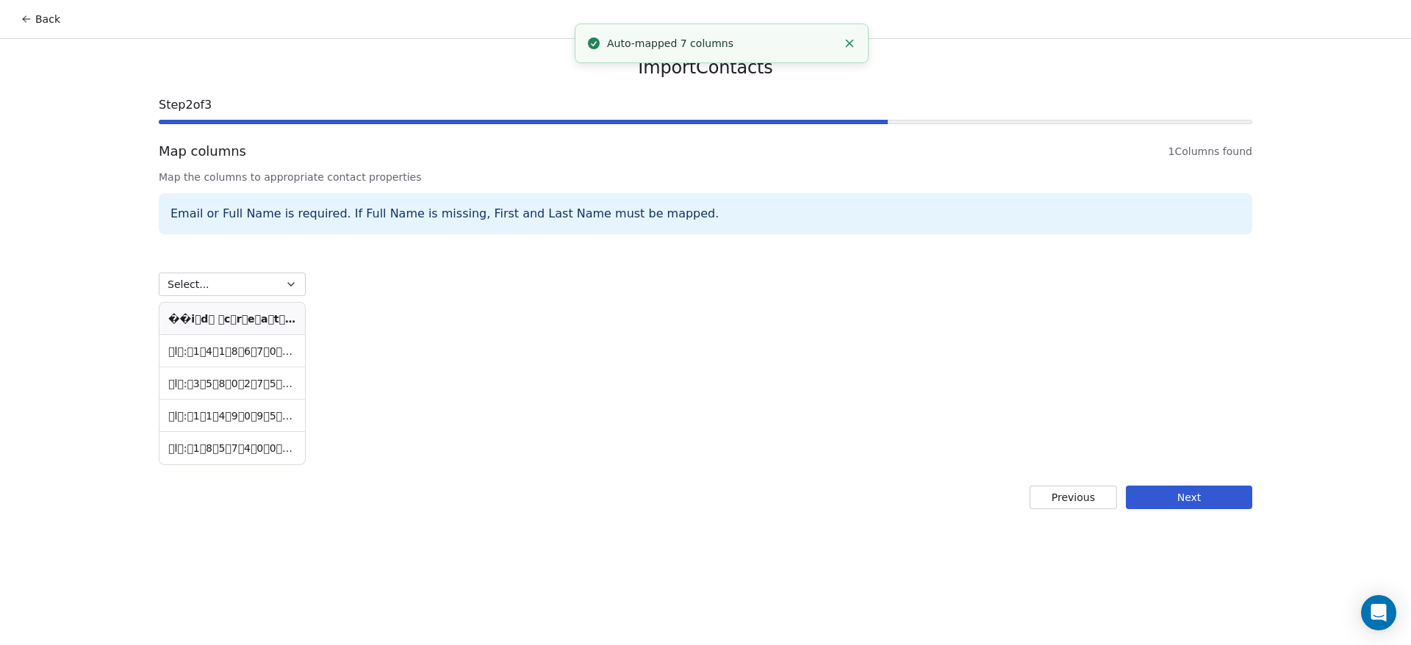
click at [47, 21] on button "Back" at bounding box center [40, 19] width 57 height 26
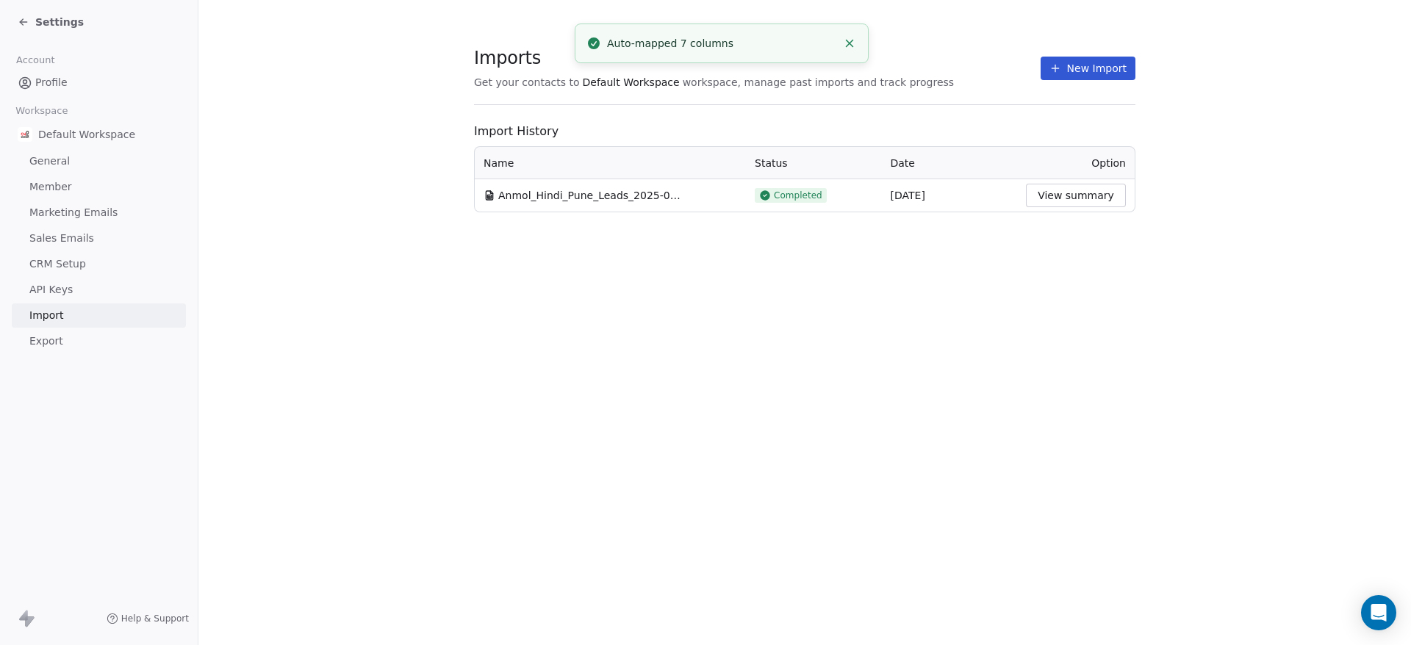
click at [47, 21] on span "Settings" at bounding box center [59, 22] width 49 height 15
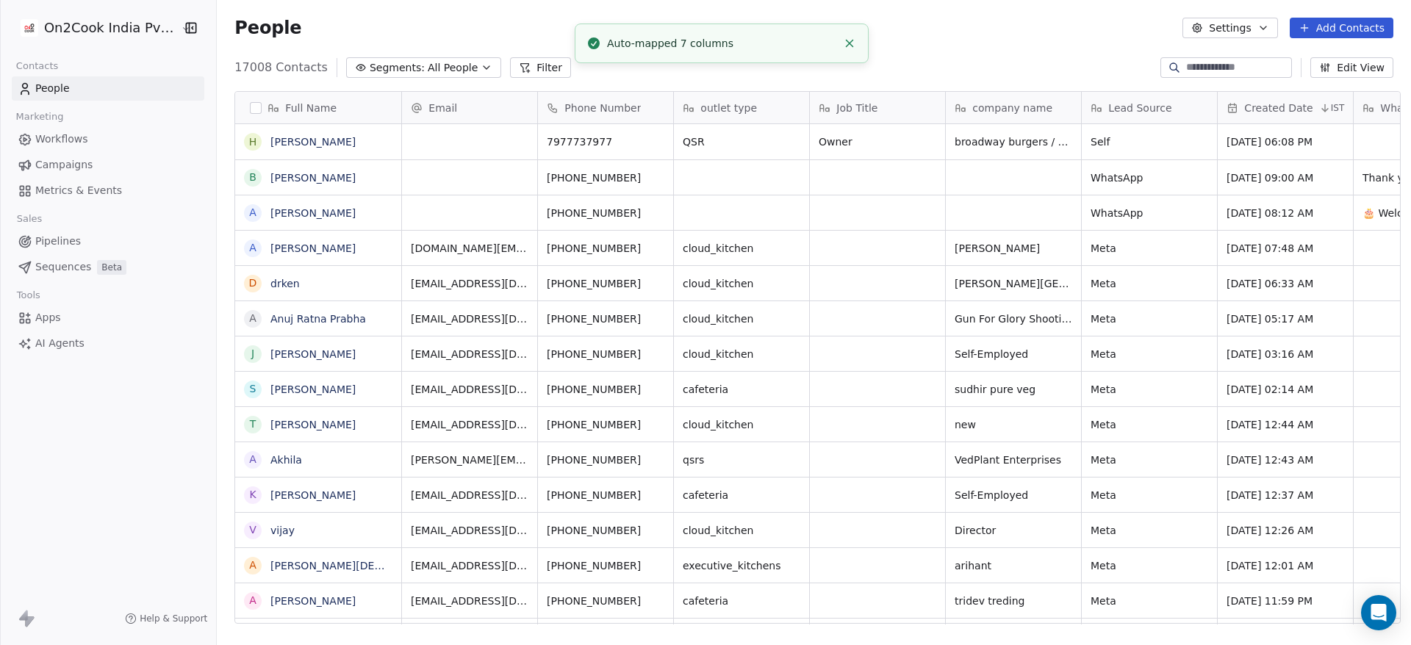
scroll to position [550, 1184]
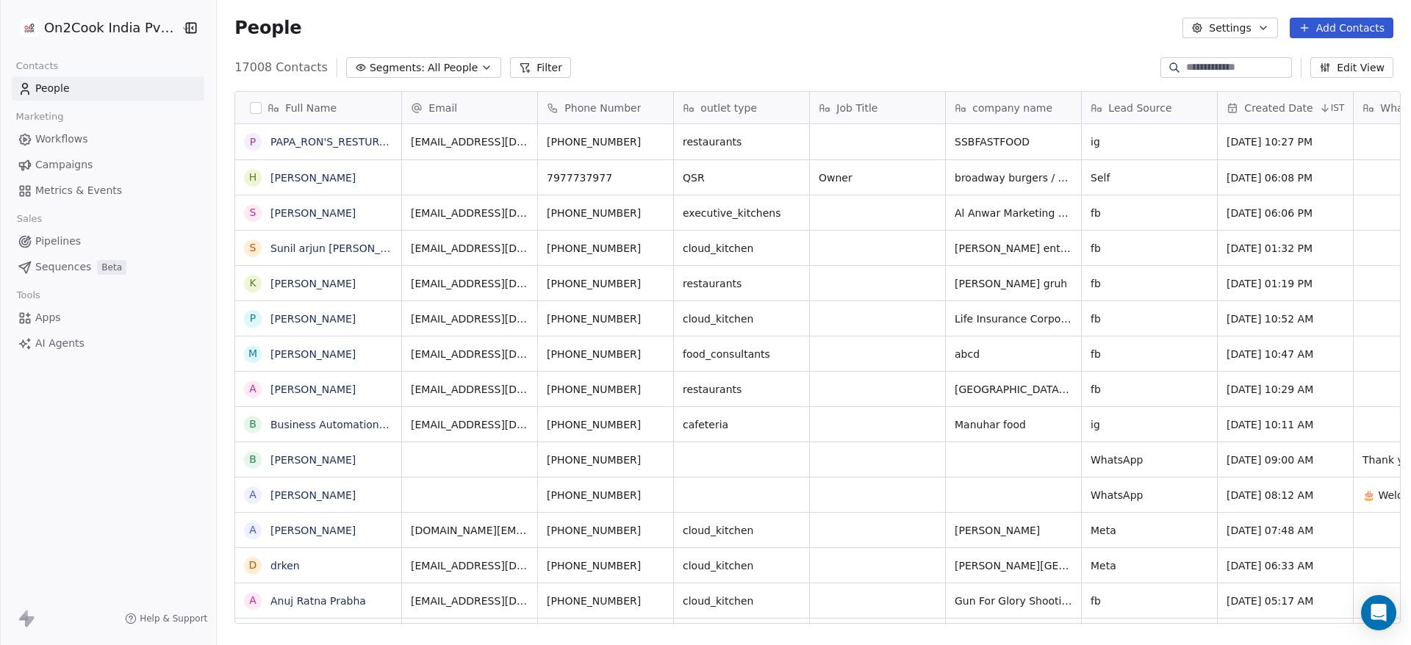
click at [1378, 60] on button "Edit View" at bounding box center [1351, 67] width 83 height 21
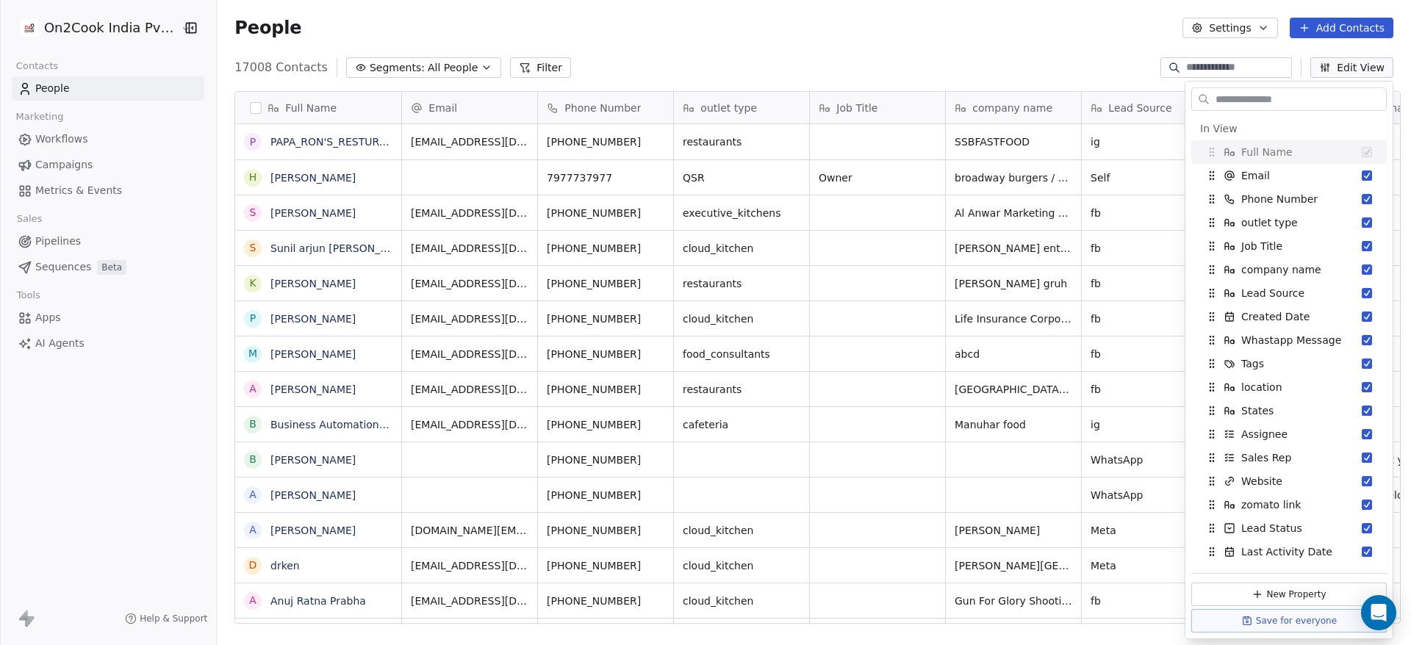
click at [1249, 46] on div "People Settings Add Contacts" at bounding box center [814, 28] width 1194 height 56
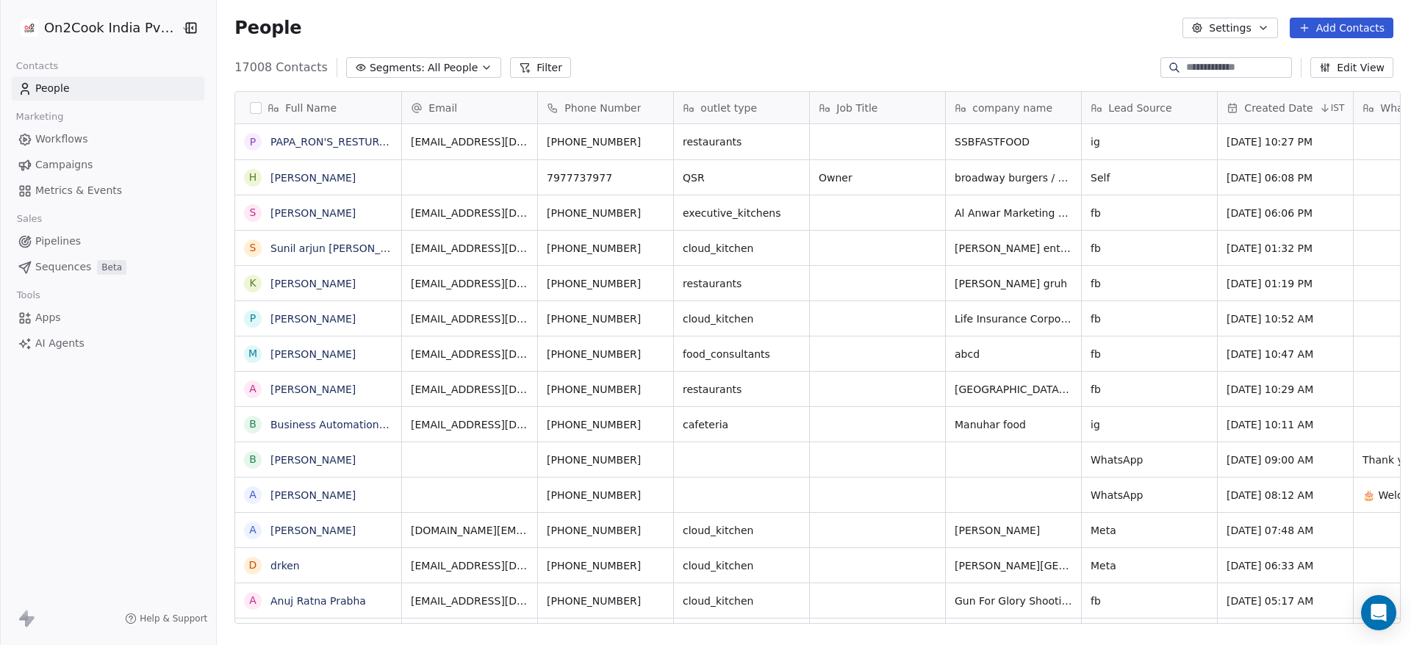
click at [1255, 26] on button "Settings" at bounding box center [1230, 28] width 95 height 21
click at [1262, 101] on div "Import" at bounding box center [1230, 107] width 69 height 24
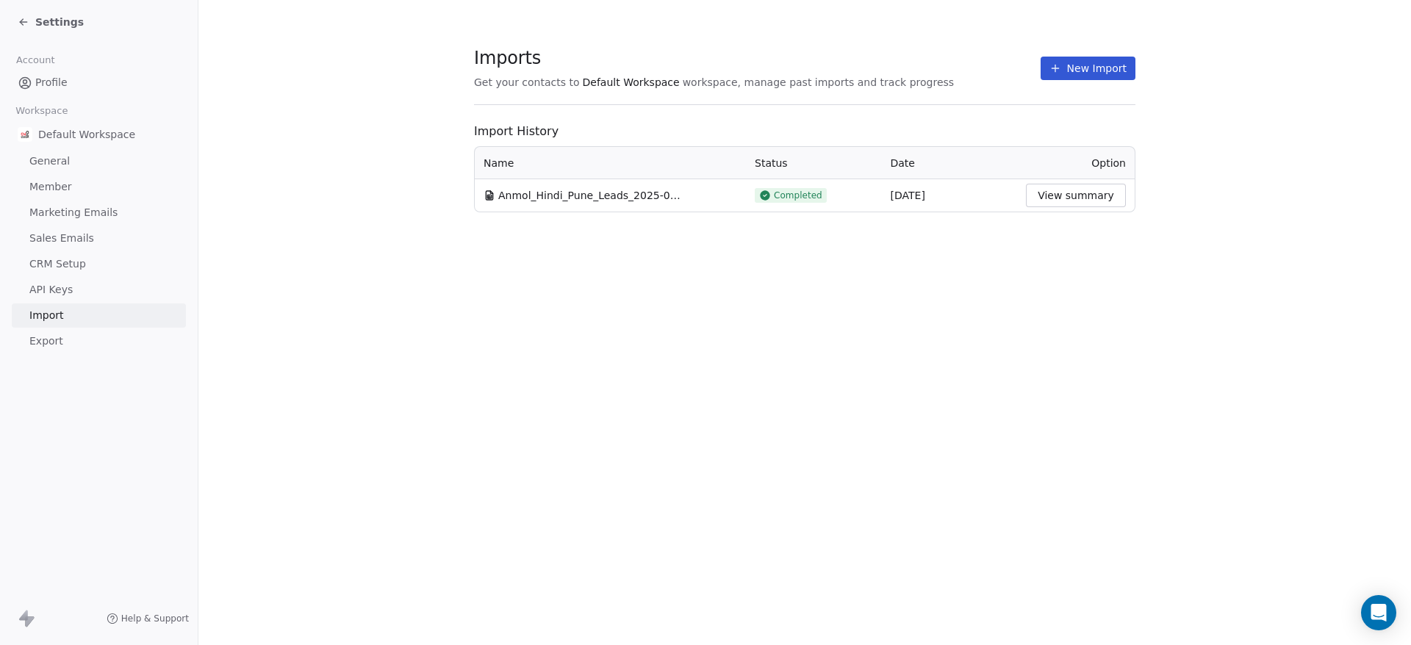
click at [1080, 76] on button "New Import" at bounding box center [1088, 69] width 95 height 24
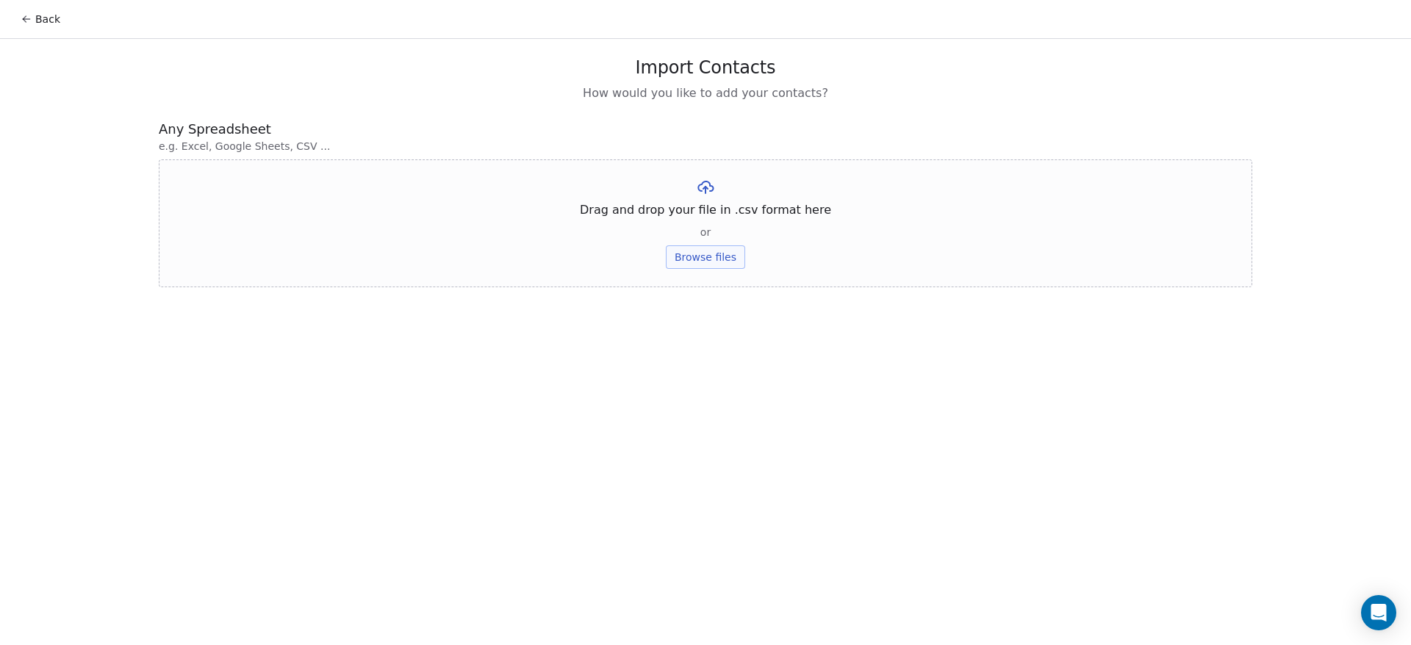
click at [731, 254] on button "Browse files" at bounding box center [705, 257] width 79 height 24
click at [711, 206] on button "Upload" at bounding box center [705, 216] width 54 height 24
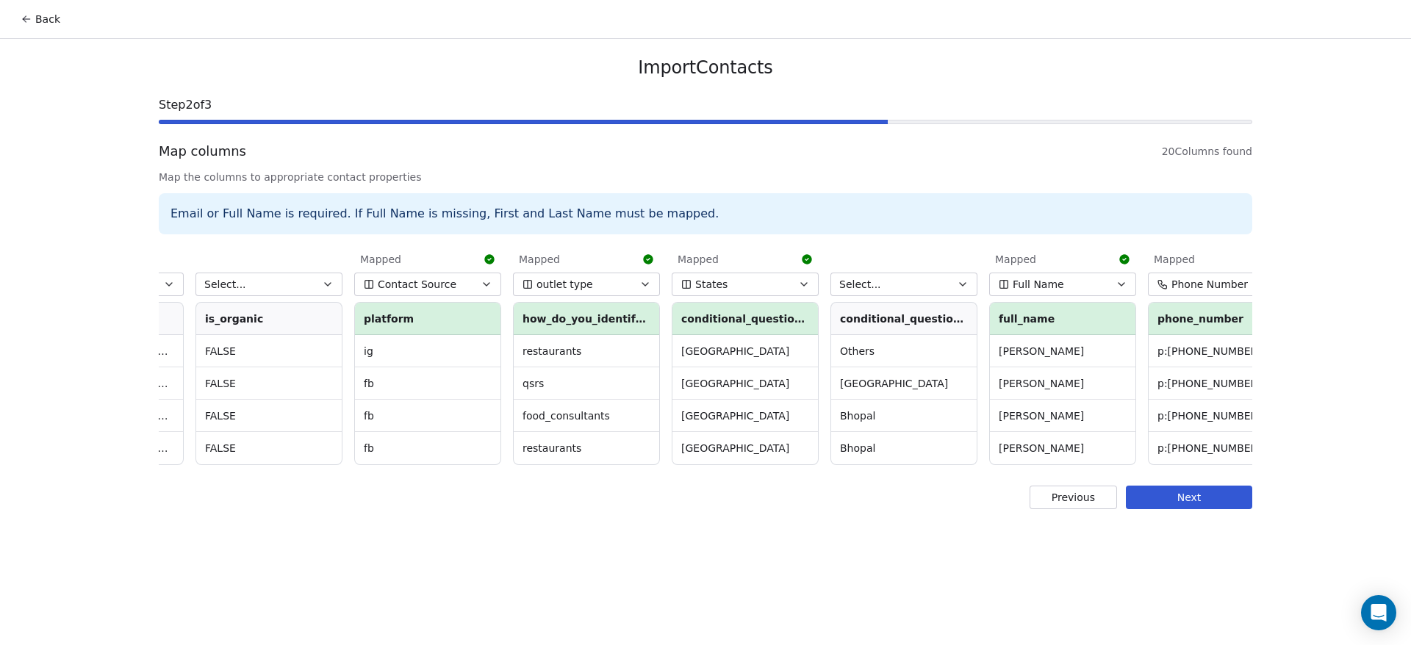
scroll to position [0, 1556]
click at [894, 284] on button "Select..." at bounding box center [898, 285] width 147 height 24
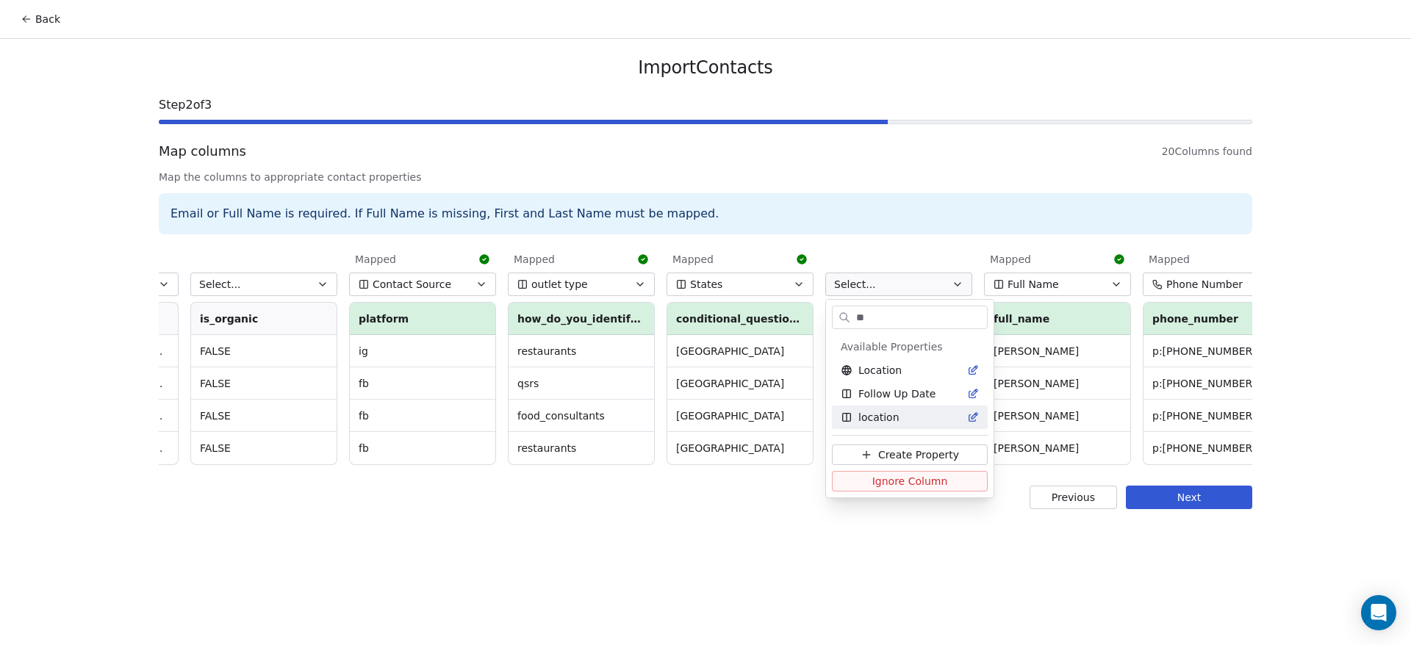
type input "**"
click at [913, 418] on div "location" at bounding box center [910, 417] width 138 height 15
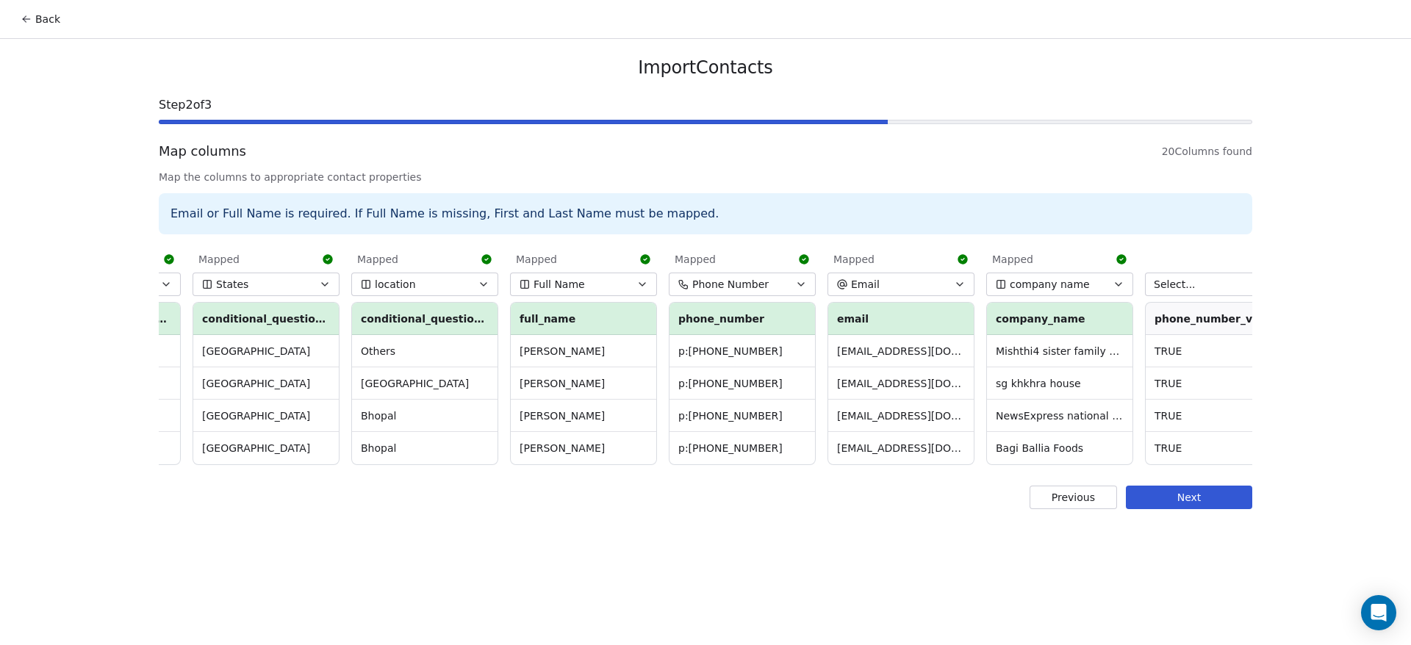
scroll to position [0, 2070]
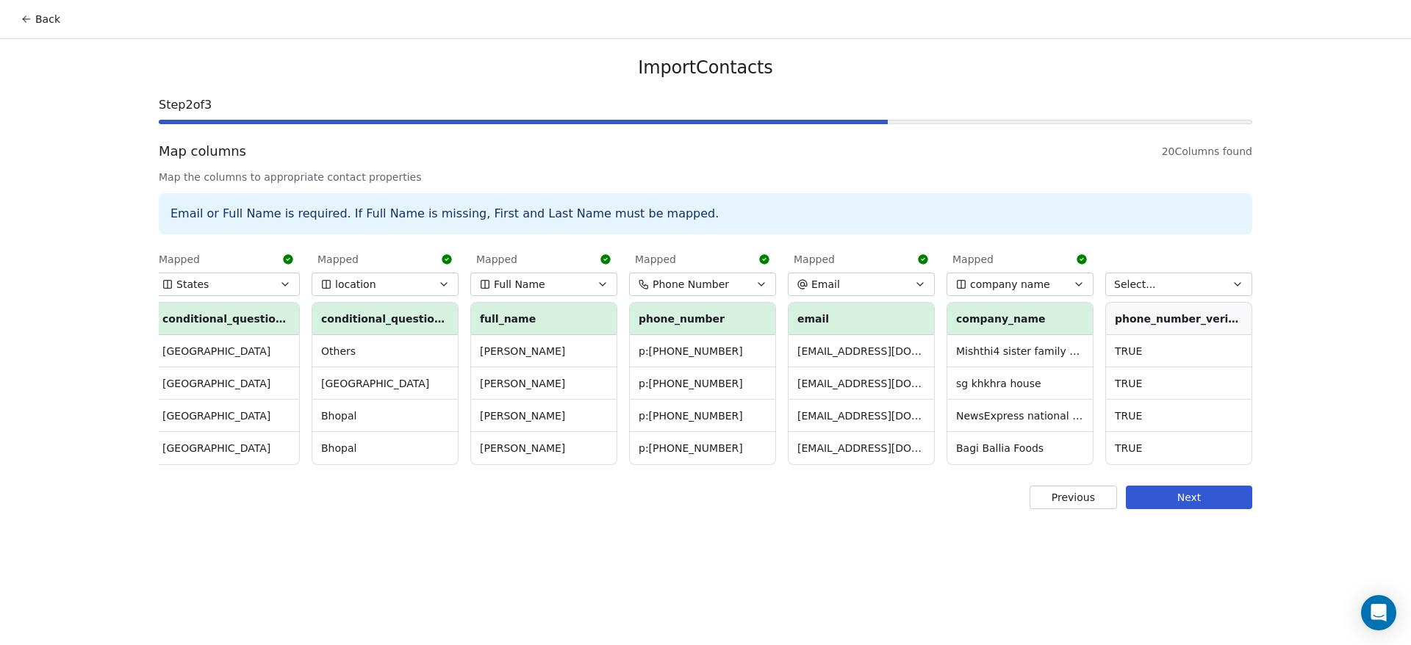
click at [1177, 509] on button "Next" at bounding box center [1189, 498] width 126 height 24
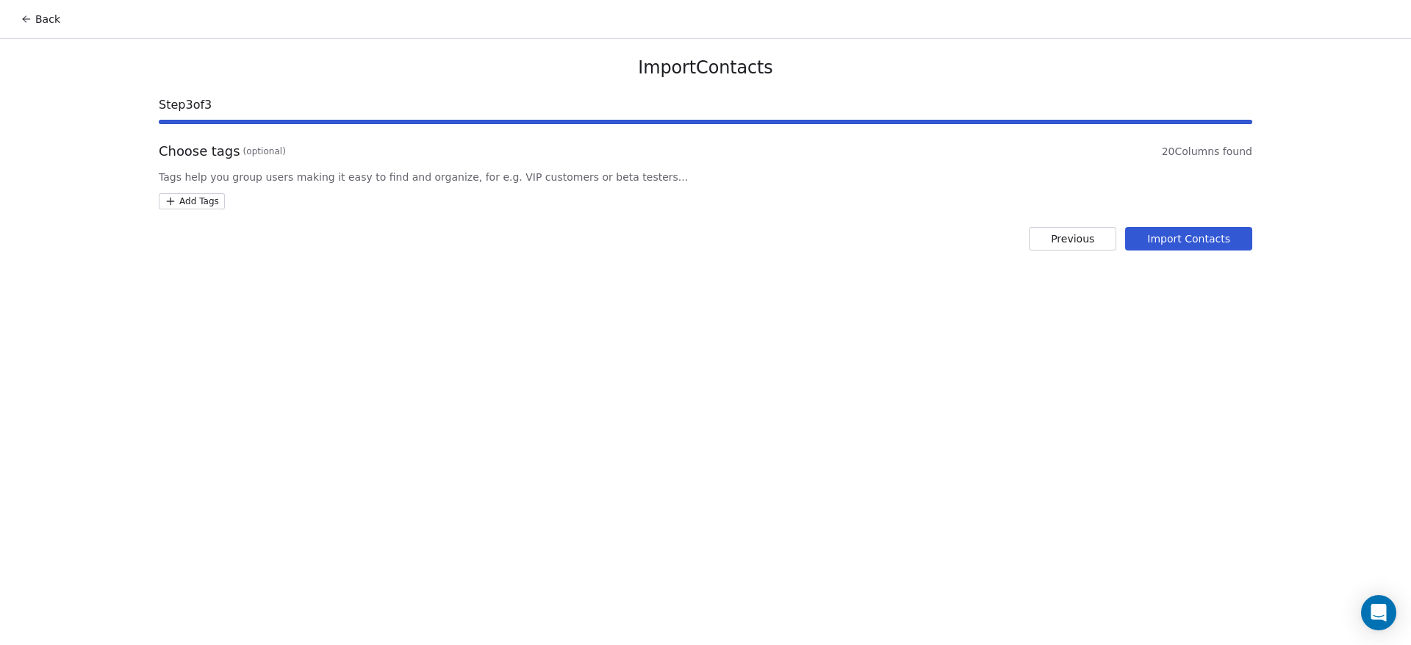
click at [1210, 248] on button "Import Contacts" at bounding box center [1188, 239] width 127 height 24
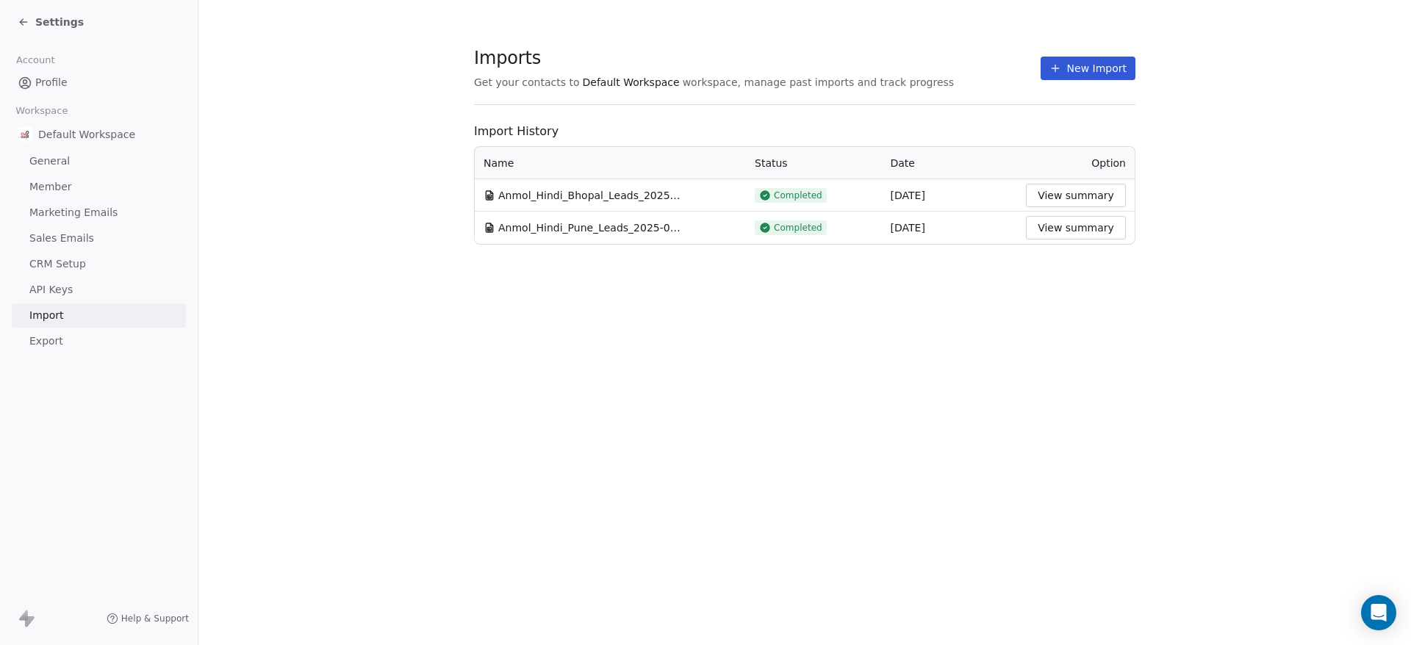
click at [1108, 61] on button "New Import" at bounding box center [1088, 69] width 95 height 24
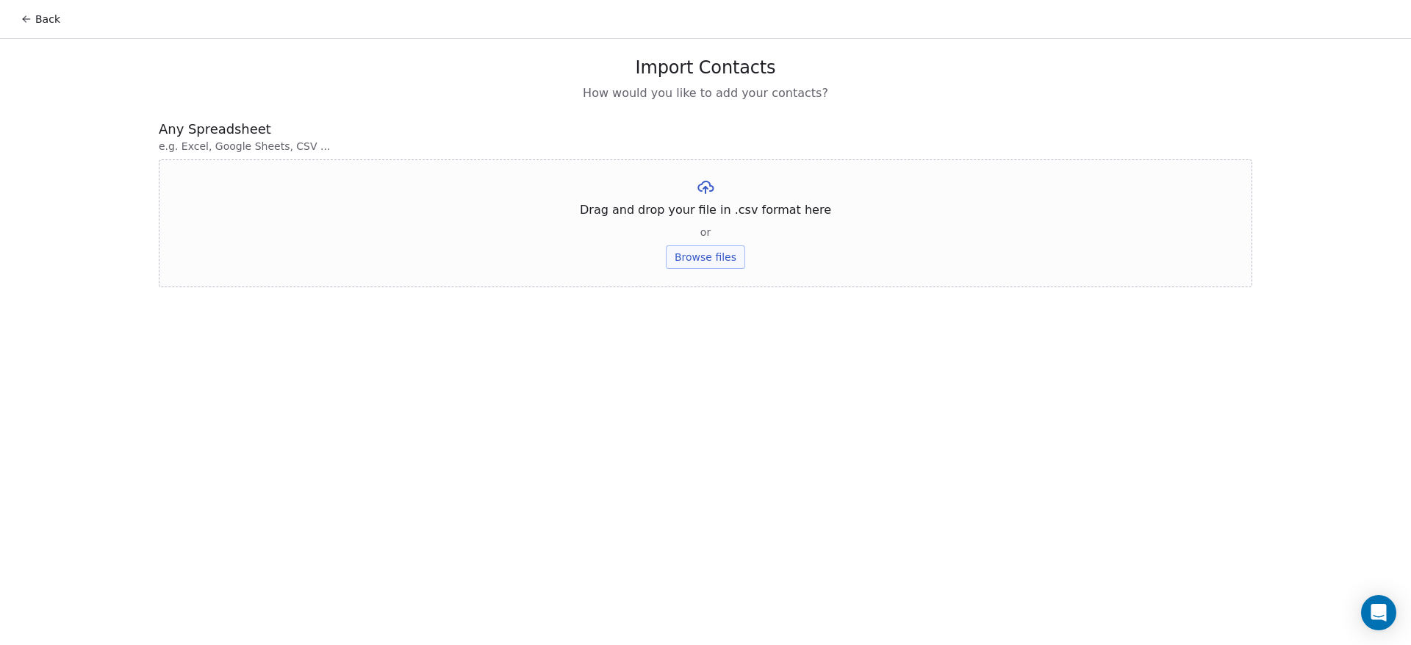
click at [733, 265] on button "Browse files" at bounding box center [705, 257] width 79 height 24
click at [717, 218] on button "Upload" at bounding box center [705, 216] width 54 height 24
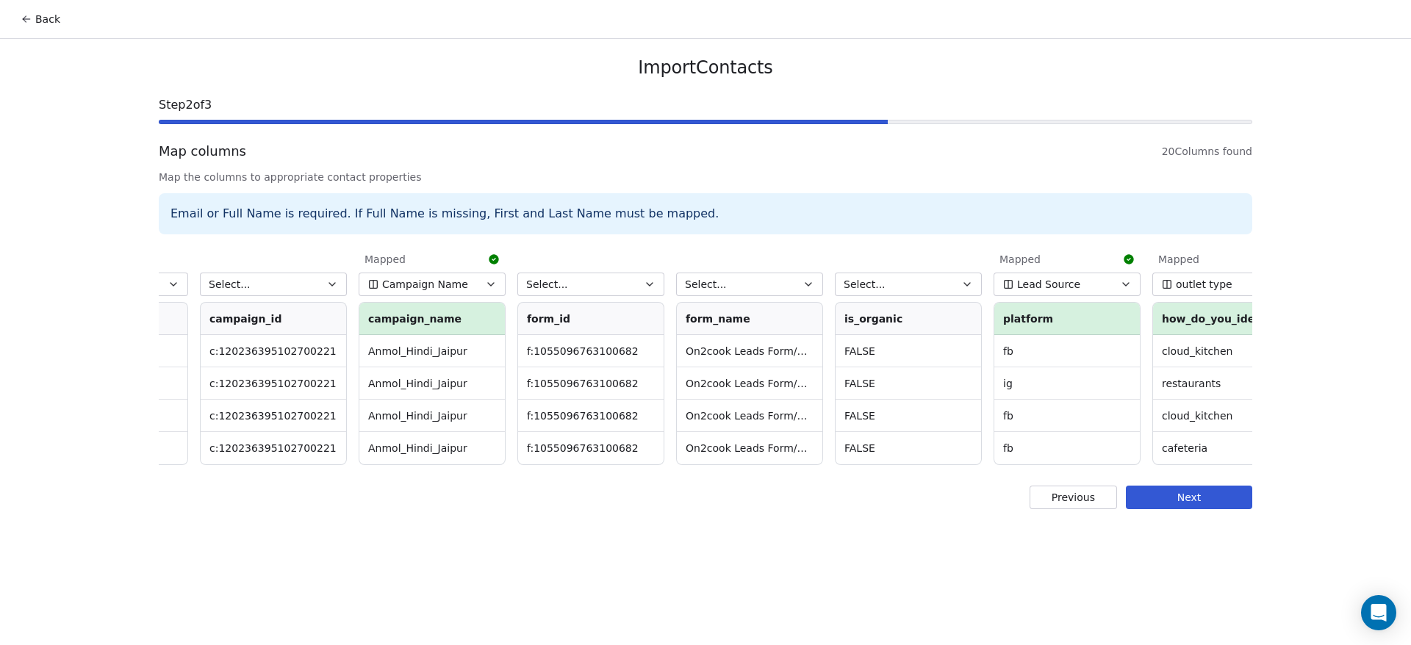
scroll to position [0, 909]
click at [1197, 509] on button "Next" at bounding box center [1189, 498] width 126 height 24
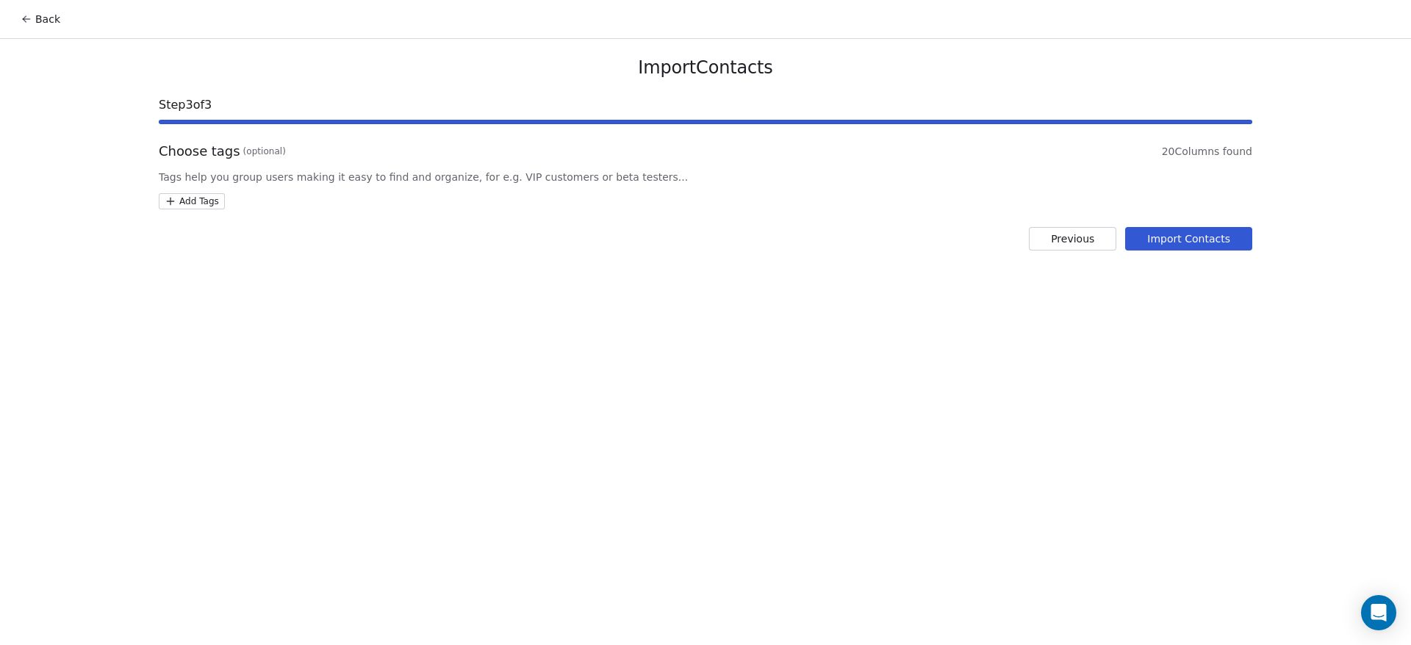
click at [1206, 220] on div "Import Contacts Step 3 of 3 Choose tags (optional) 20 Columns found Tags help y…" at bounding box center [705, 153] width 1129 height 229
click at [1205, 224] on div "Import Contacts Step 3 of 3 Choose tags (optional) 20 Columns found Tags help y…" at bounding box center [705, 153] width 1129 height 229
click at [1208, 240] on button "Import Contacts" at bounding box center [1188, 239] width 127 height 24
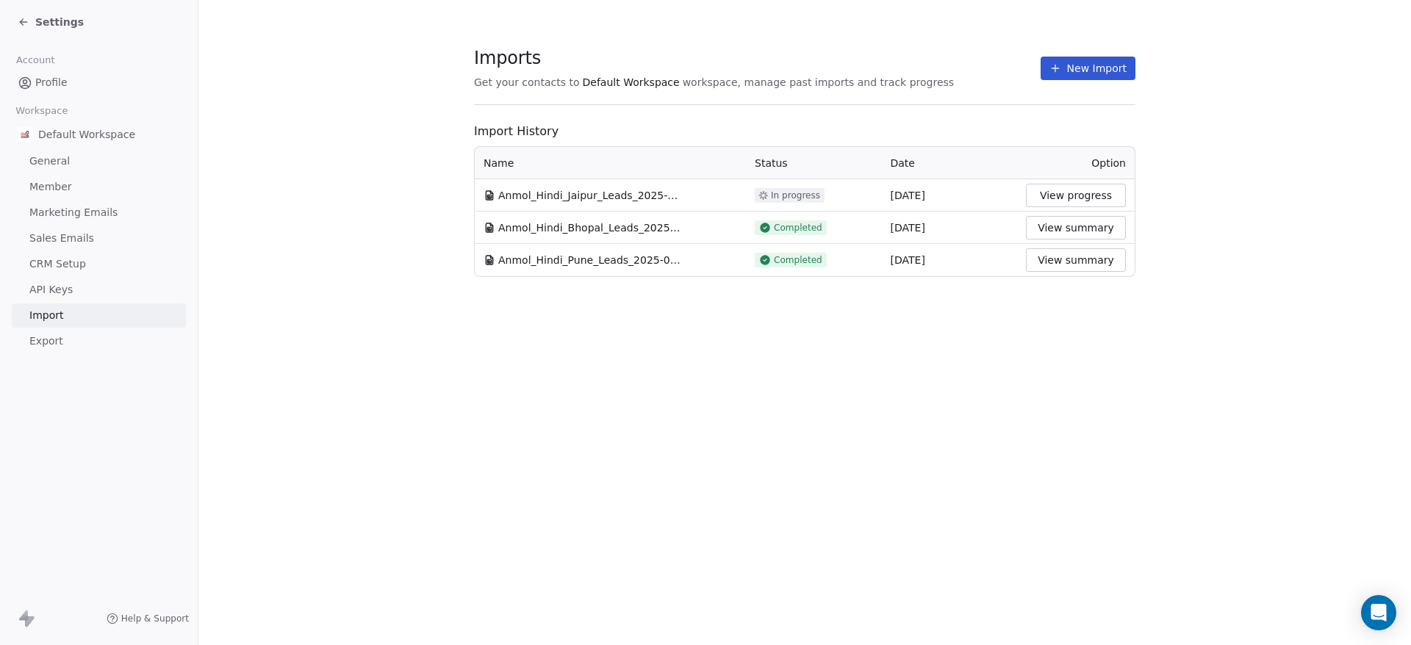
click at [1080, 63] on button "New Import" at bounding box center [1088, 69] width 95 height 24
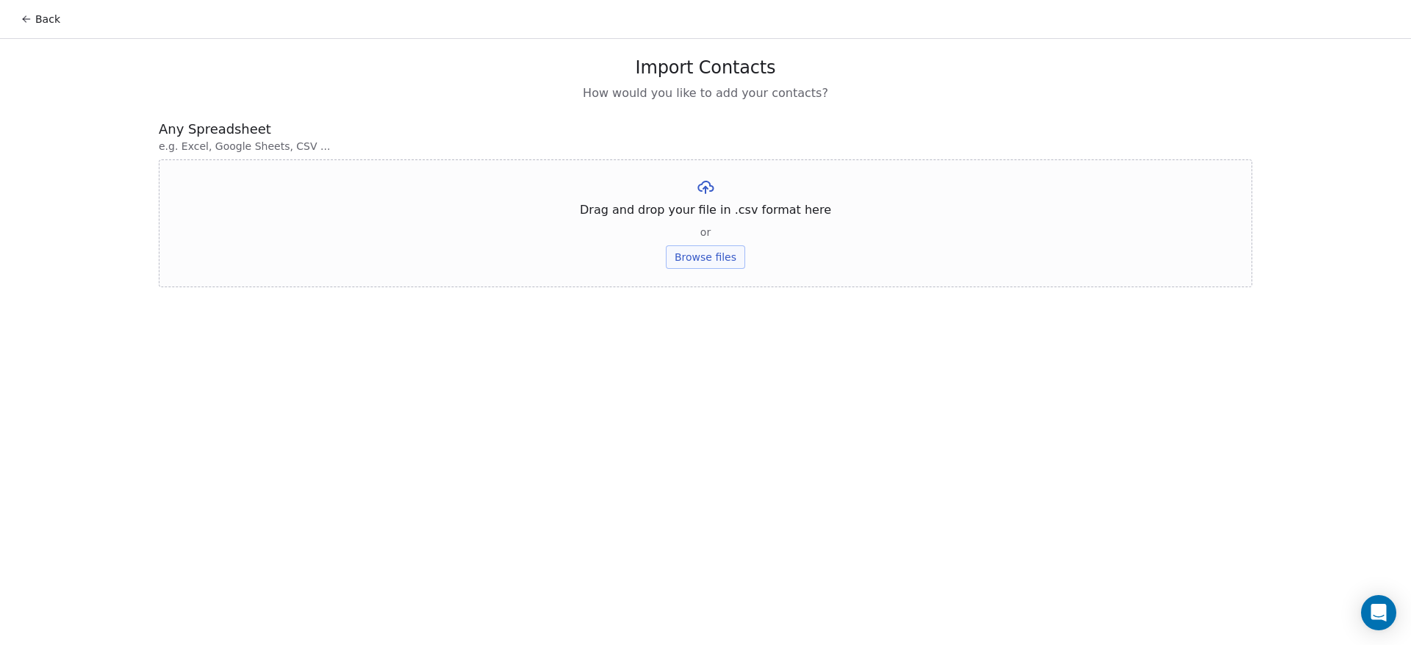
click at [730, 251] on button "Browse files" at bounding box center [705, 257] width 79 height 24
click at [711, 215] on button "Upload" at bounding box center [705, 216] width 54 height 24
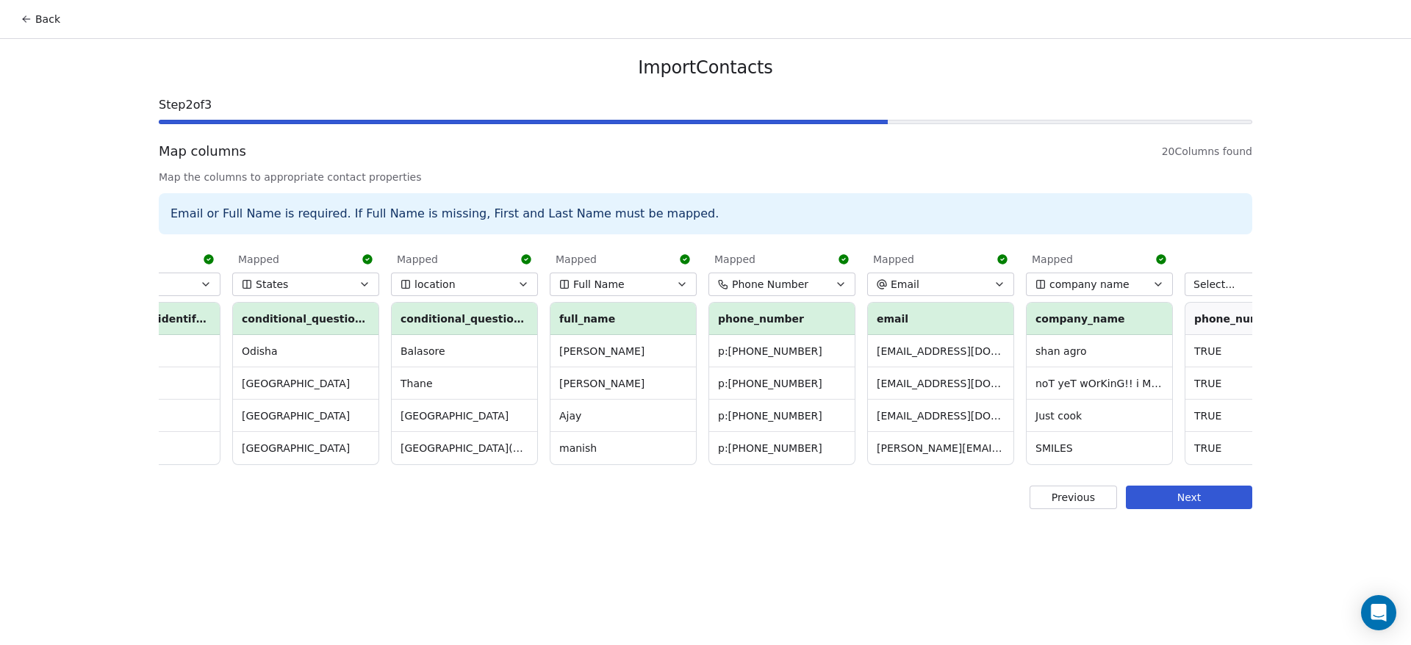
scroll to position [0, 2070]
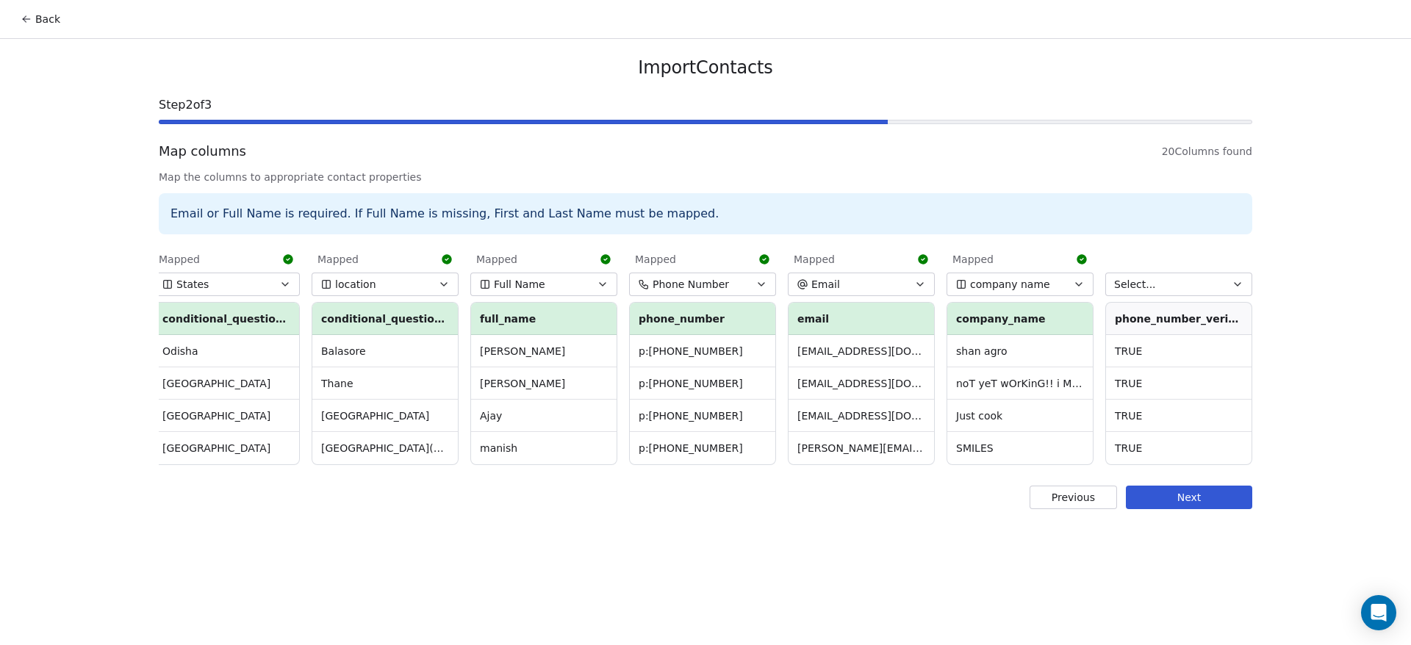
click at [1219, 509] on button "Next" at bounding box center [1189, 498] width 126 height 24
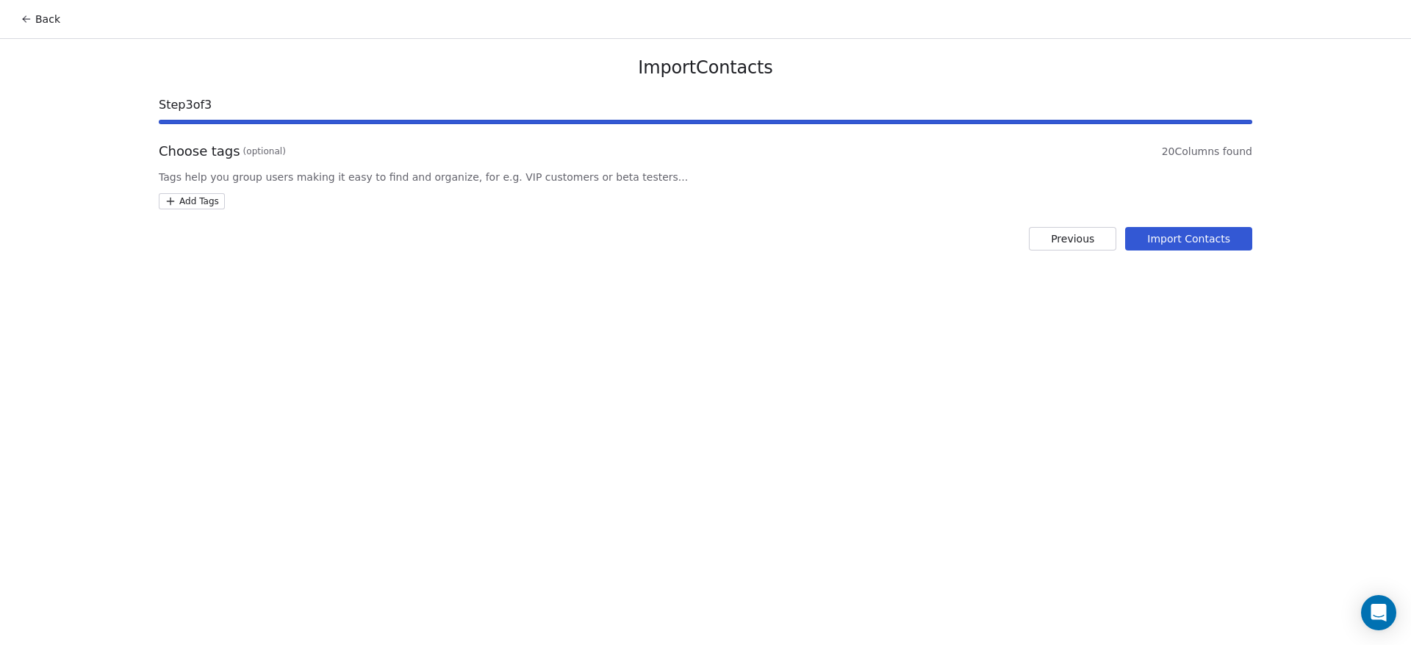
click at [1229, 242] on button "Import Contacts" at bounding box center [1188, 239] width 127 height 24
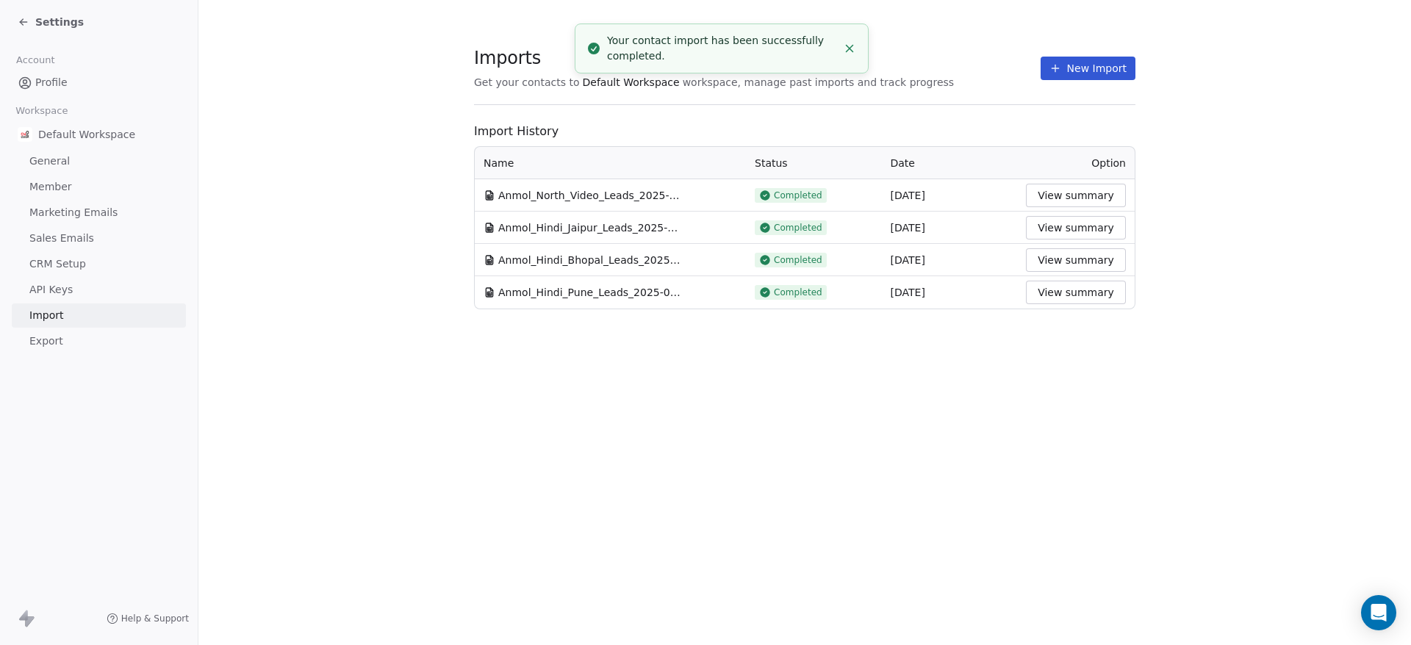
click at [1090, 61] on button "New Import" at bounding box center [1088, 69] width 95 height 24
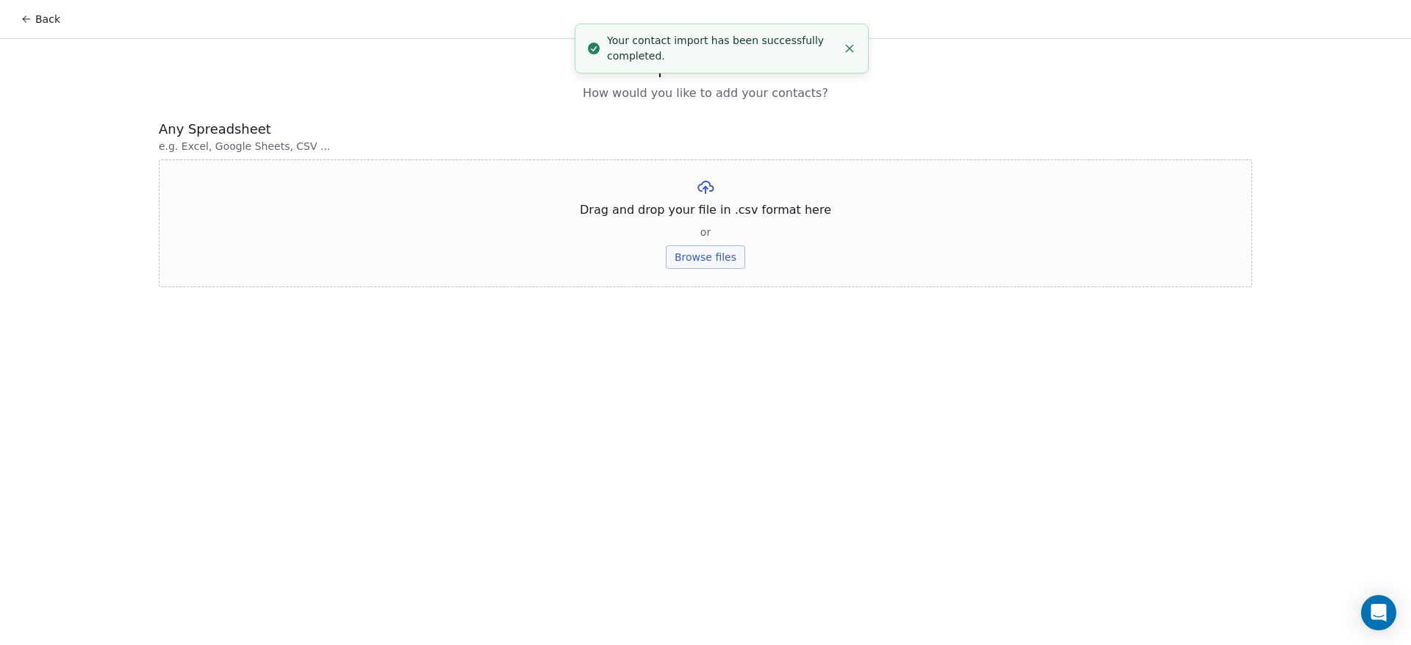
click at [730, 251] on button "Browse files" at bounding box center [705, 257] width 79 height 24
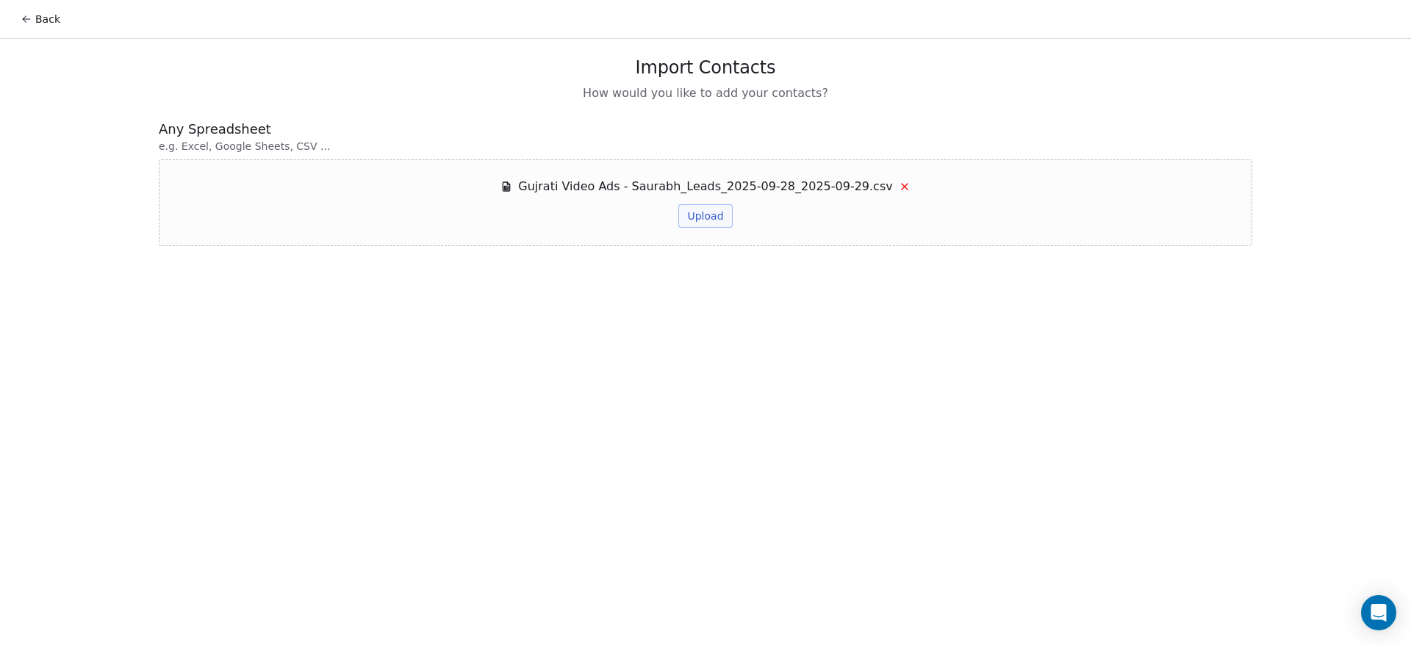
click at [692, 215] on button "Upload" at bounding box center [705, 216] width 54 height 24
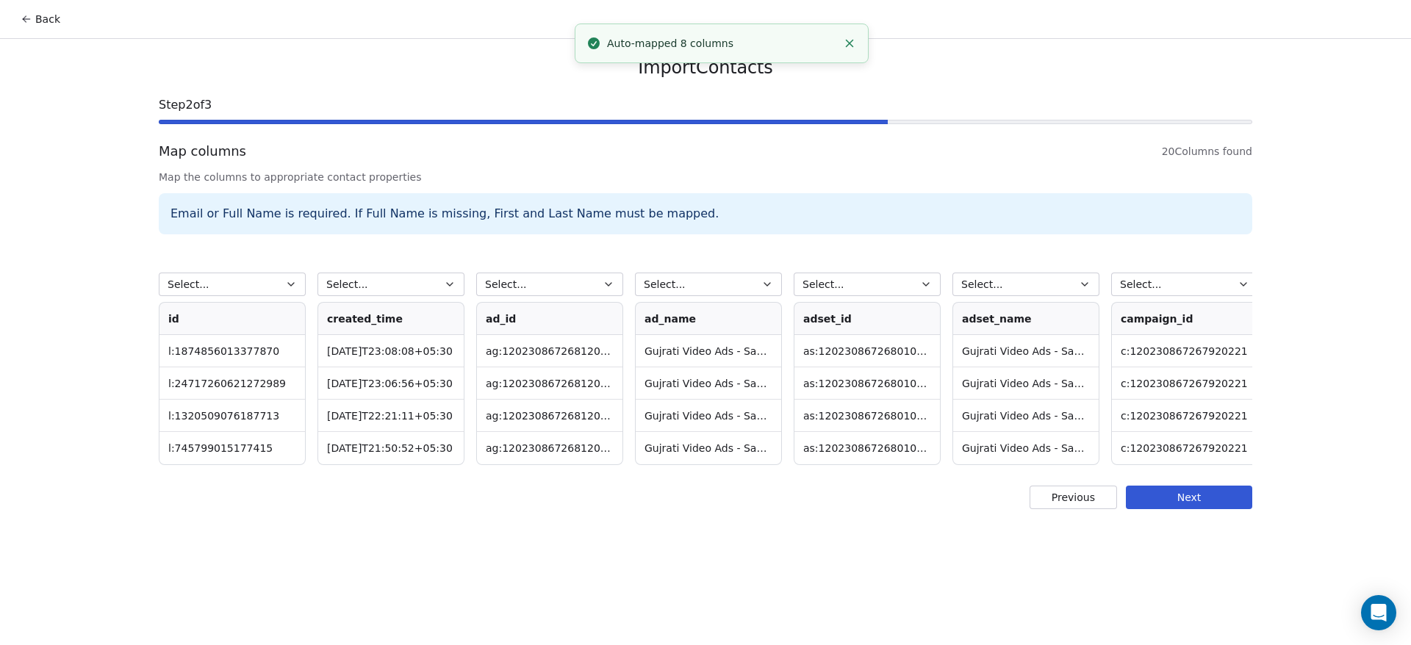
click at [419, 284] on button "Select..." at bounding box center [390, 285] width 147 height 24
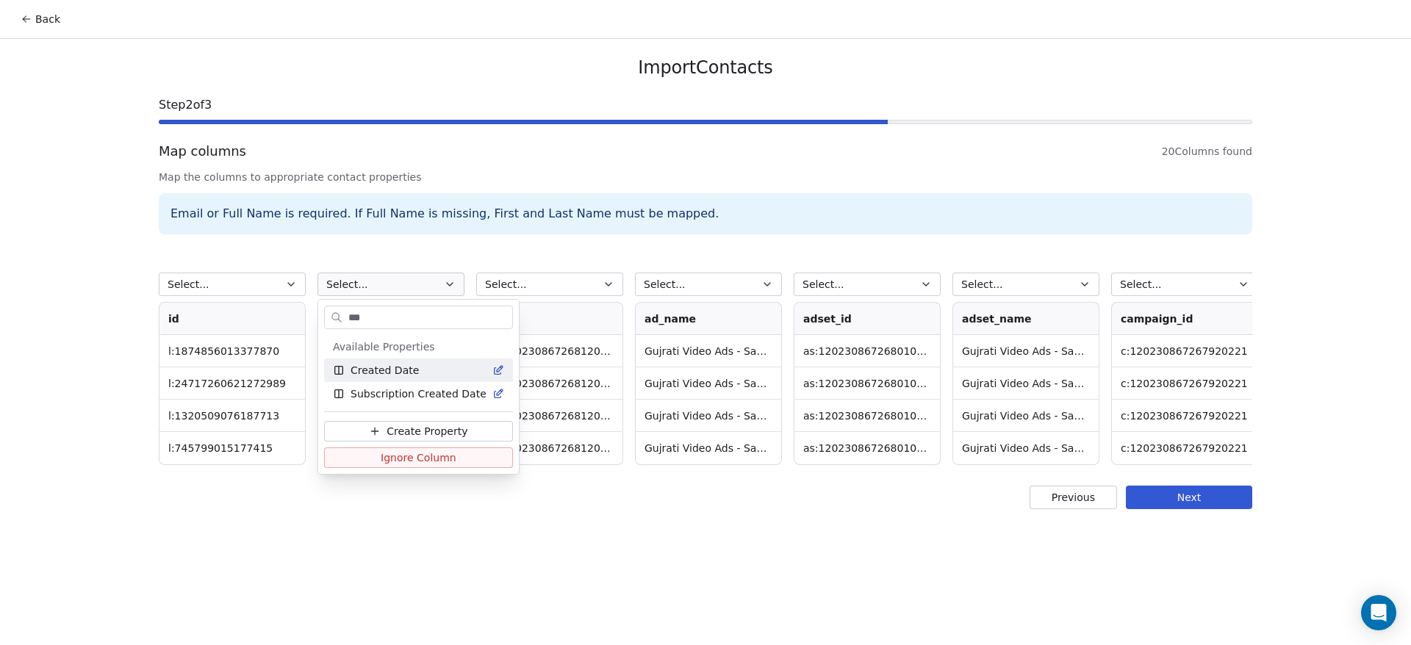
type input "***"
click at [428, 365] on div "Created Date" at bounding box center [418, 370] width 171 height 15
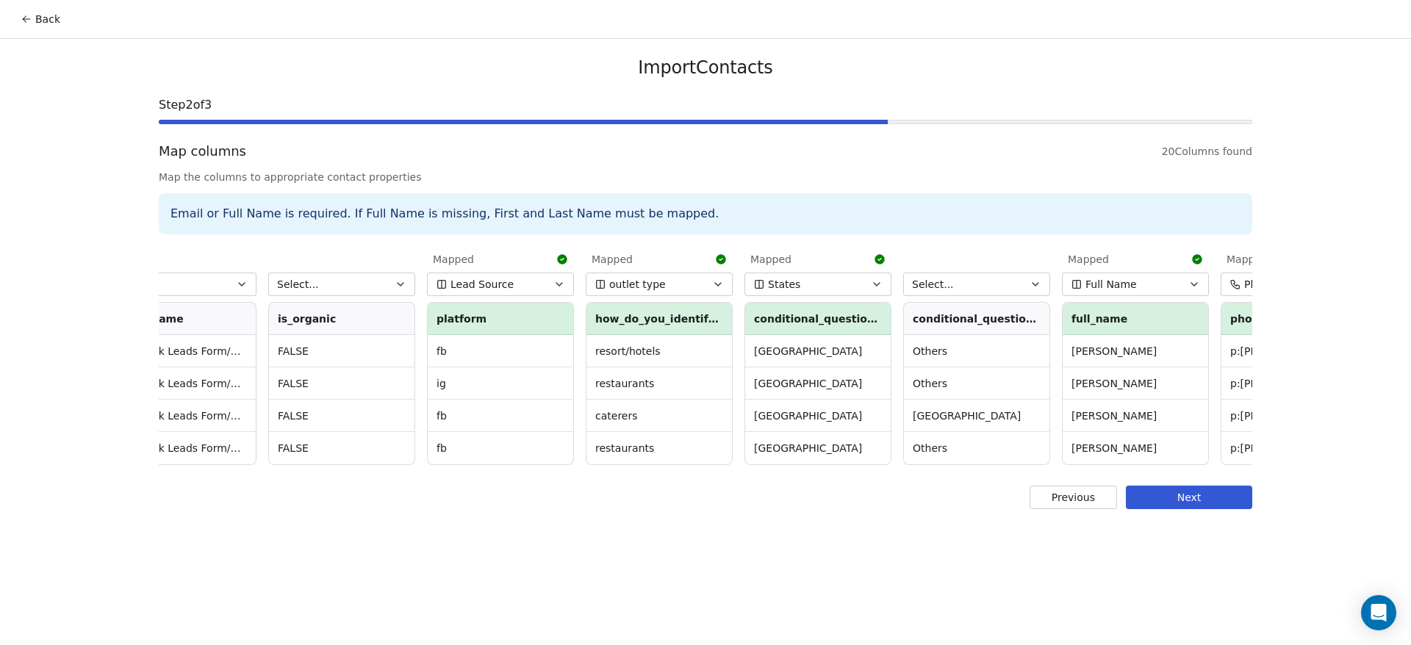
scroll to position [0, 1482]
click at [942, 285] on span "Select..." at bounding box center [929, 284] width 42 height 15
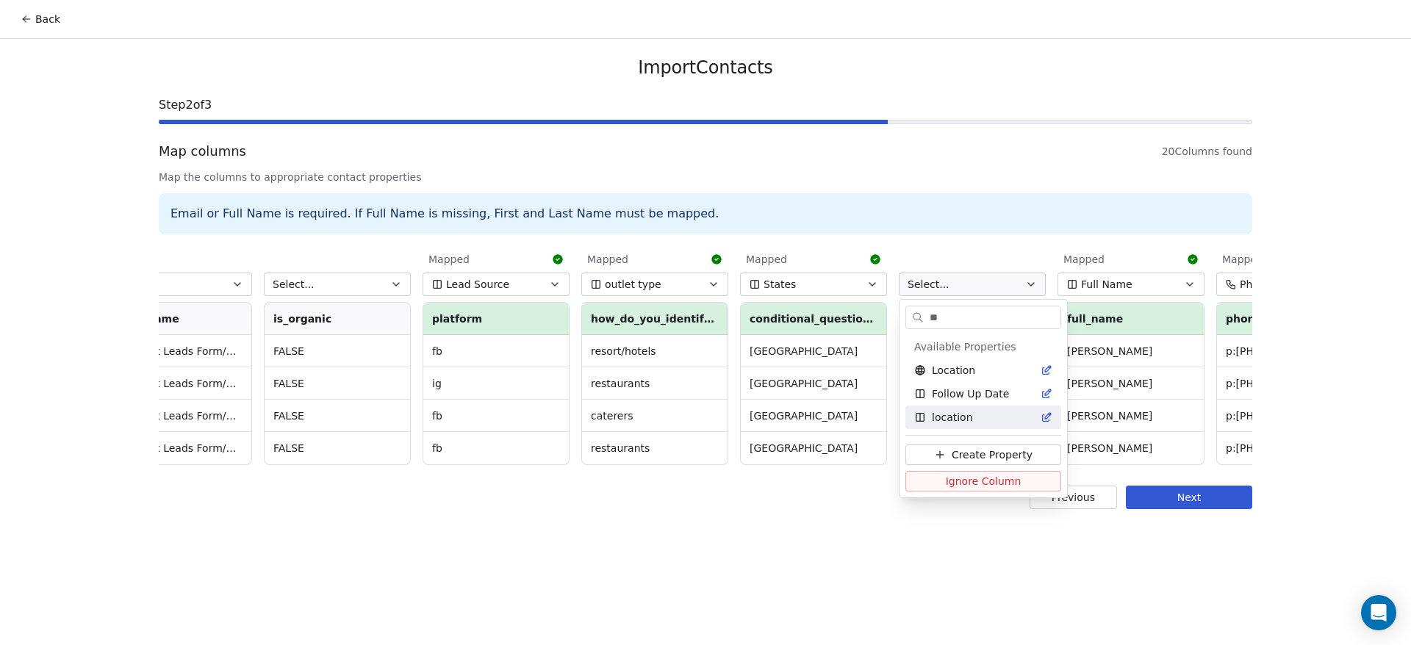
type input "**"
click at [978, 420] on div "location" at bounding box center [983, 417] width 138 height 15
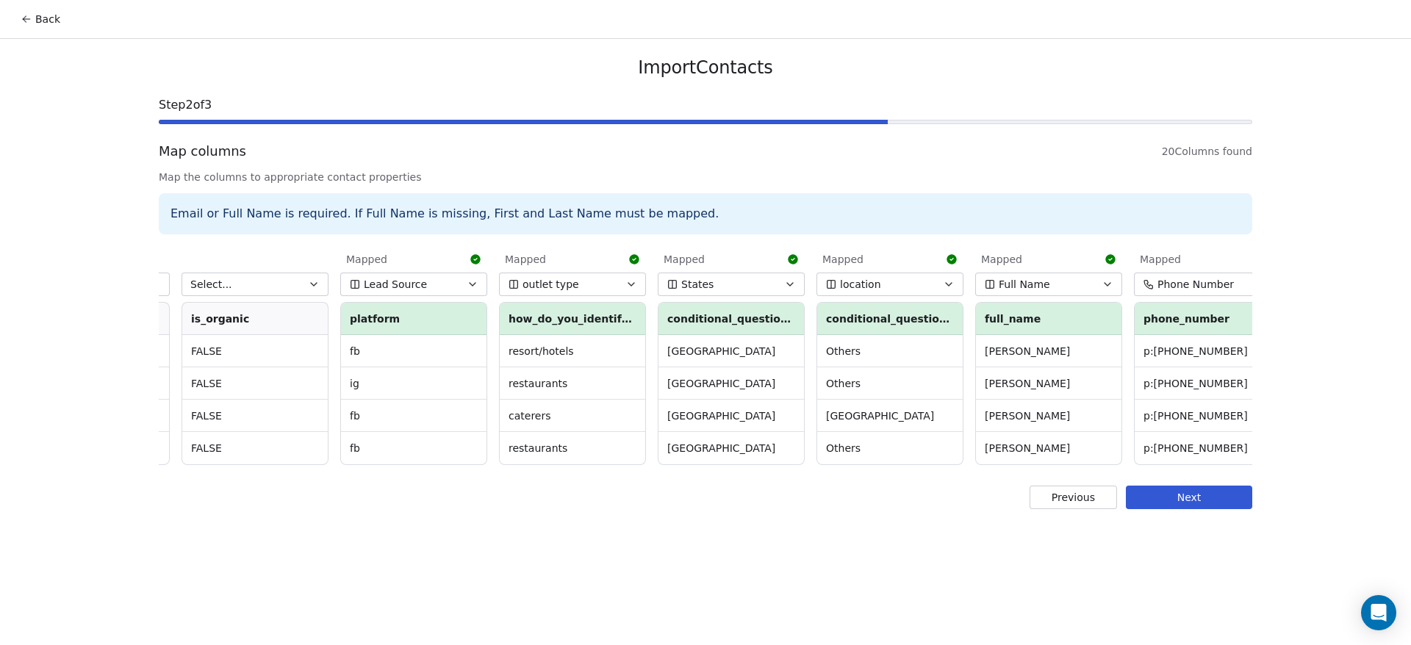
scroll to position [0, 1571]
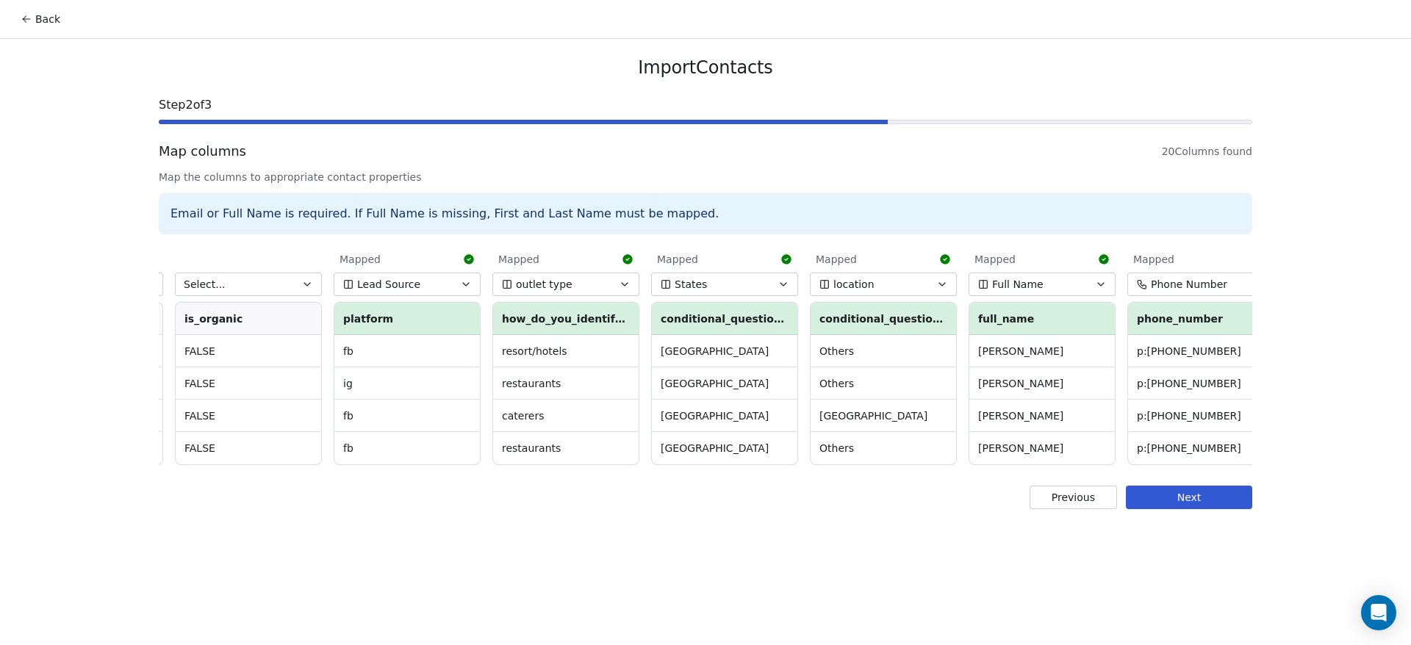
click at [1163, 509] on button "Next" at bounding box center [1189, 498] width 126 height 24
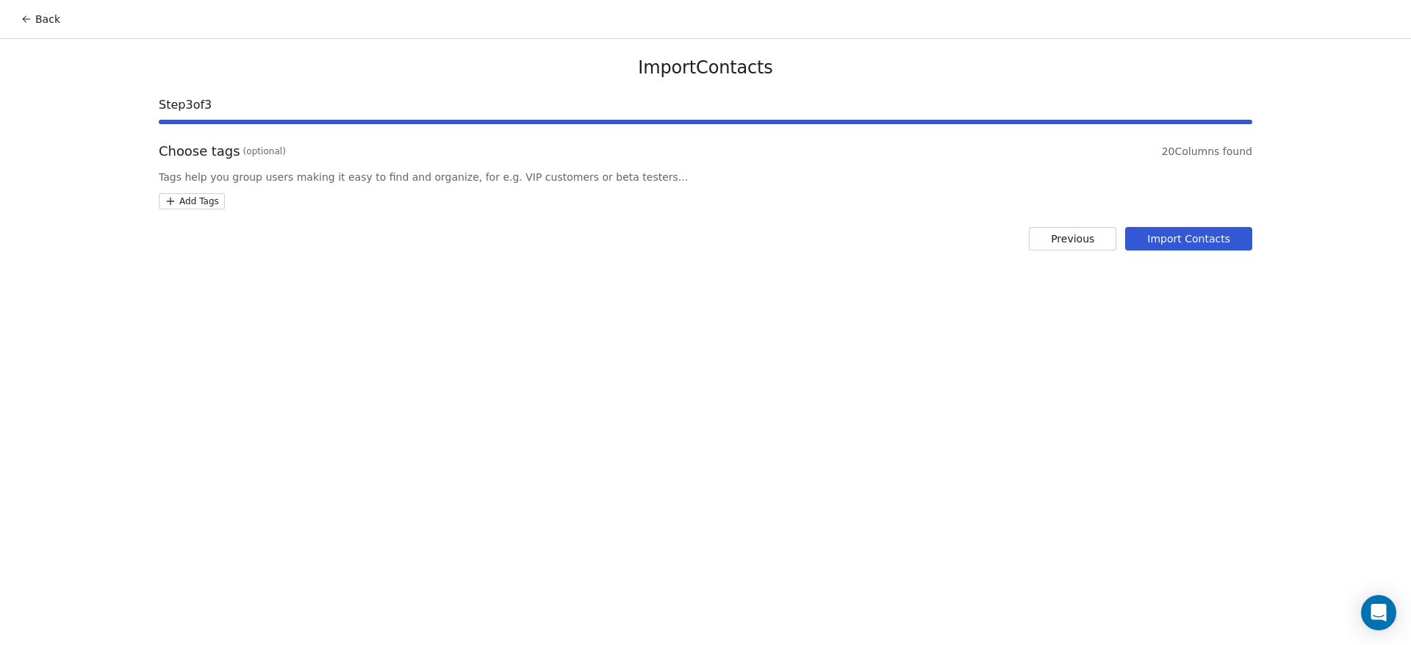
click at [1189, 245] on button "Import Contacts" at bounding box center [1188, 239] width 127 height 24
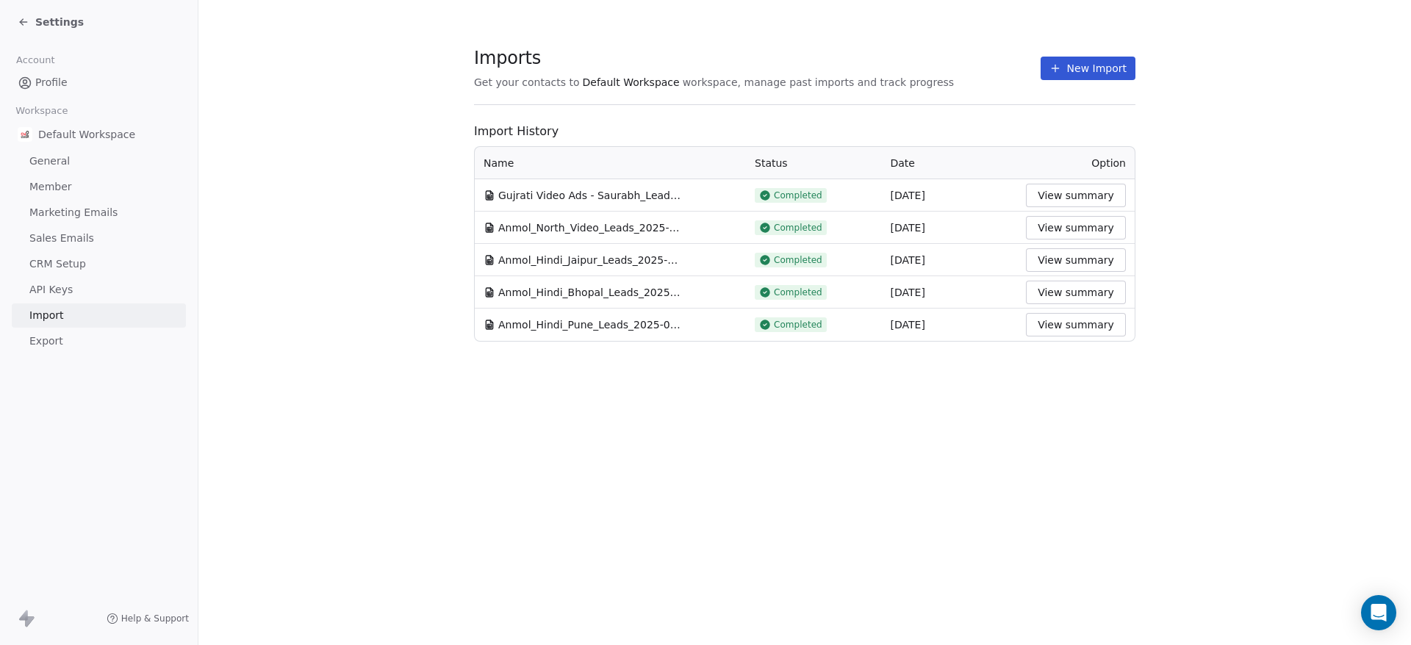
click at [1077, 59] on button "New Import" at bounding box center [1088, 69] width 95 height 24
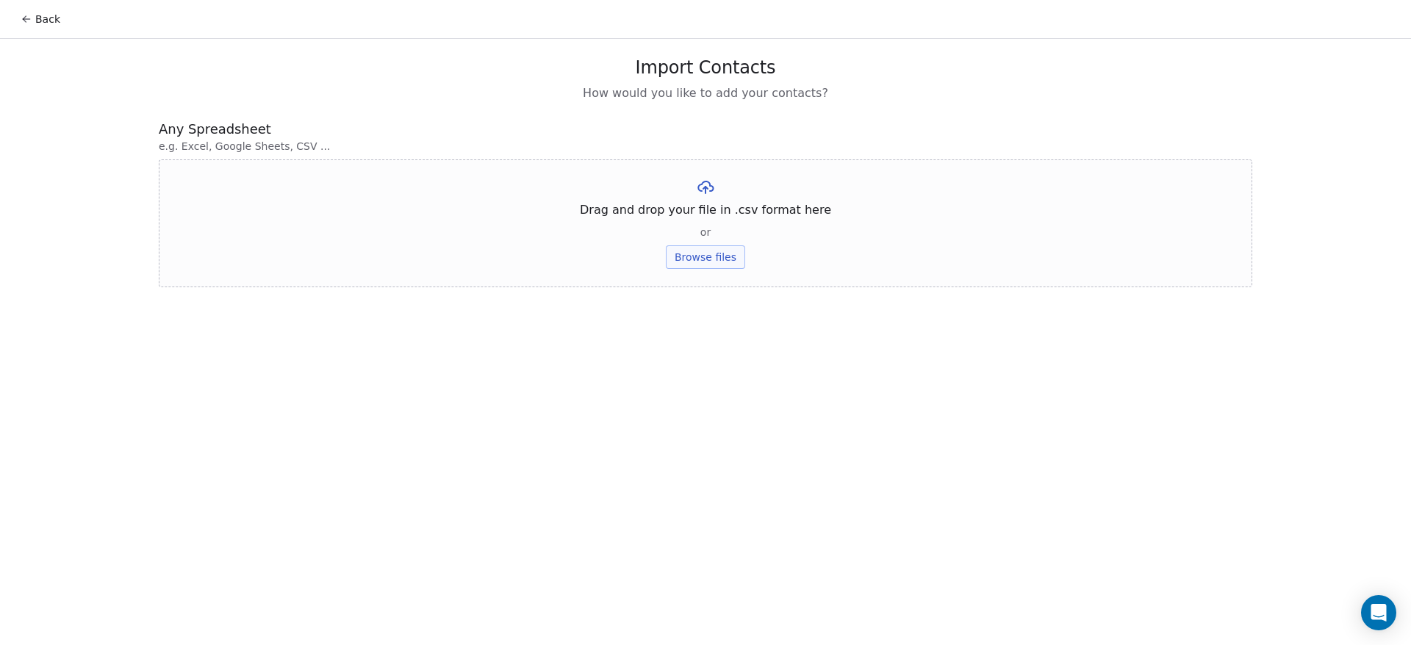
click at [707, 250] on button "Browse files" at bounding box center [705, 257] width 79 height 24
click at [715, 212] on button "Upload" at bounding box center [705, 216] width 54 height 24
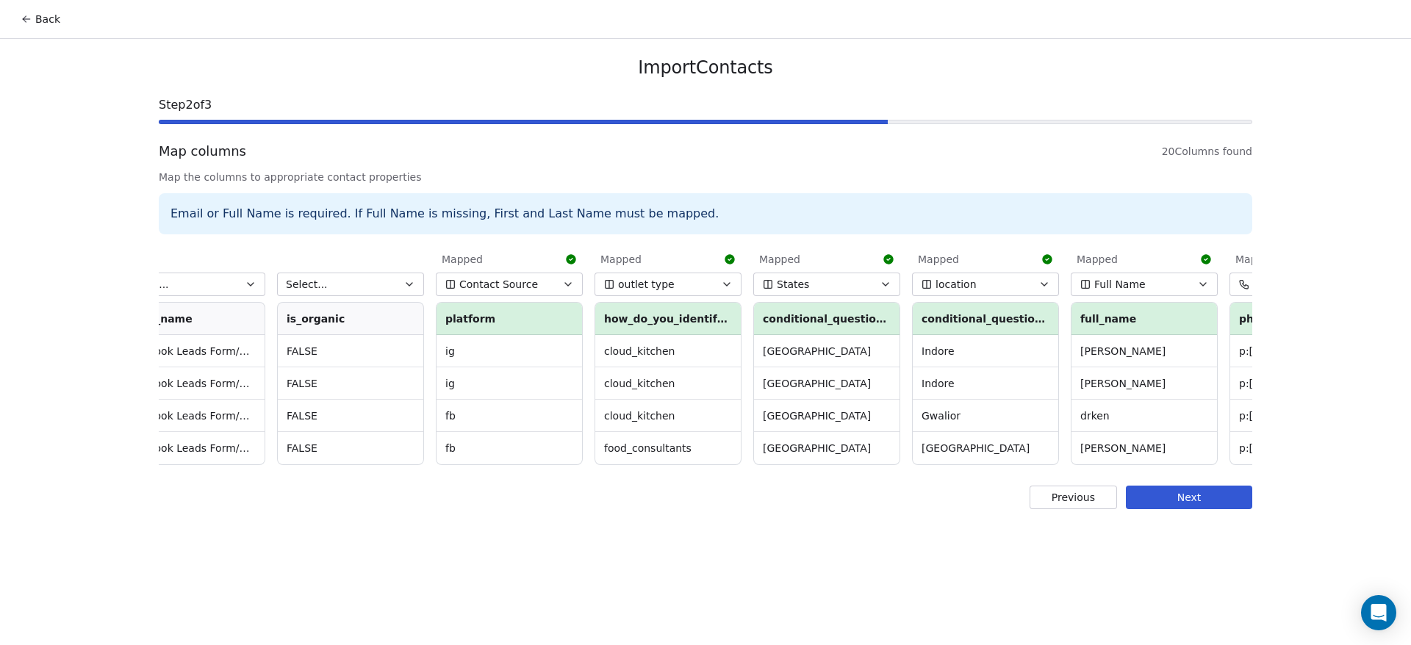
scroll to position [0, 1491]
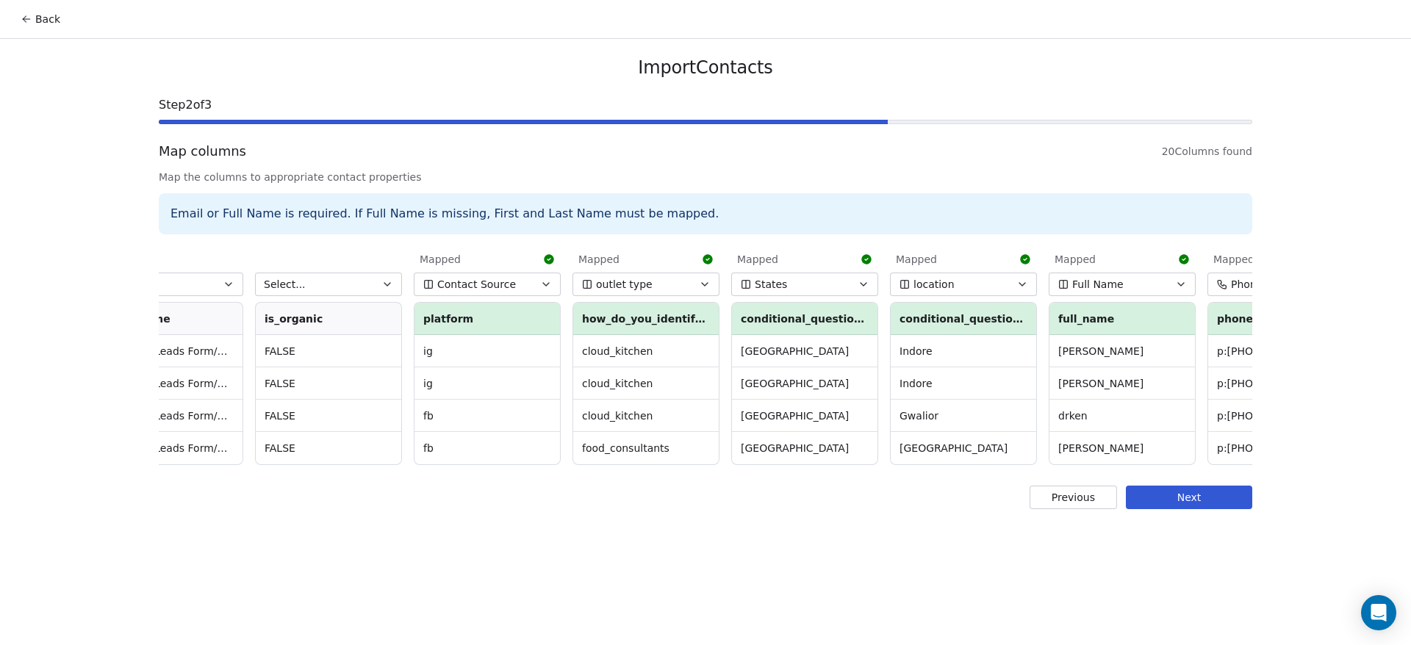
click at [1165, 509] on button "Next" at bounding box center [1189, 498] width 126 height 24
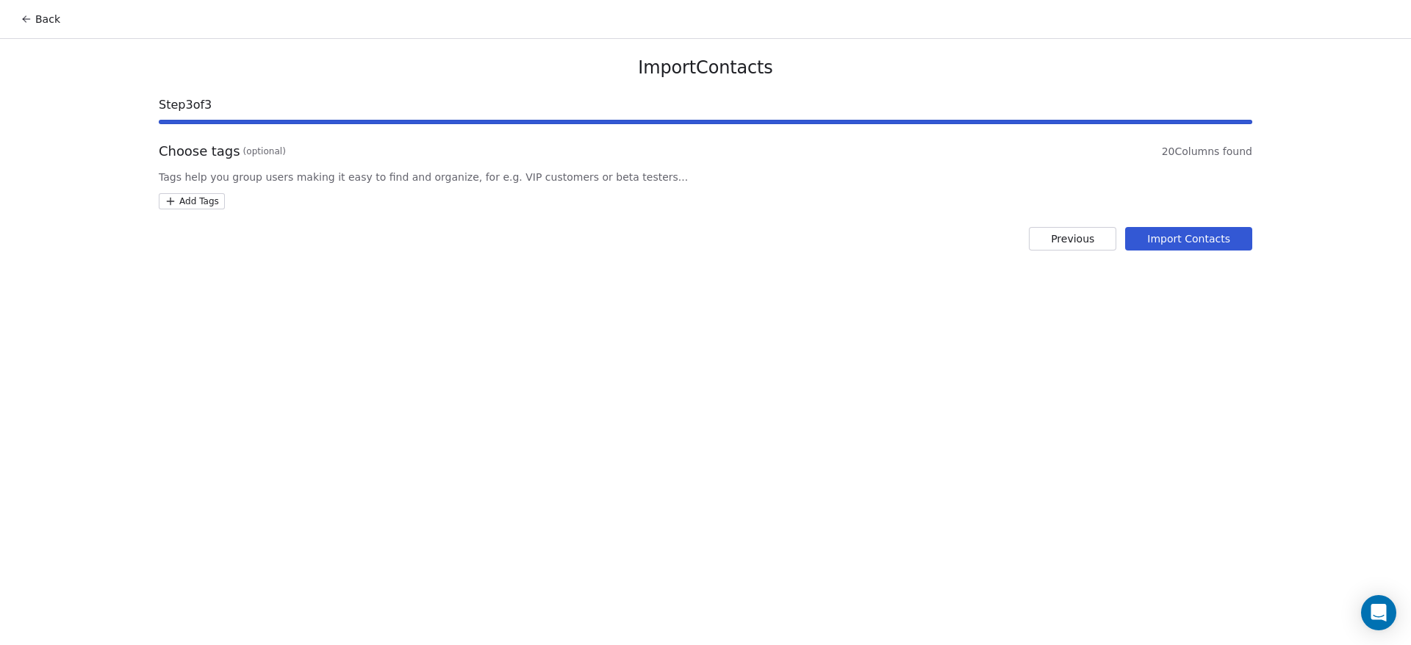
click at [1193, 242] on button "Import Contacts" at bounding box center [1188, 239] width 127 height 24
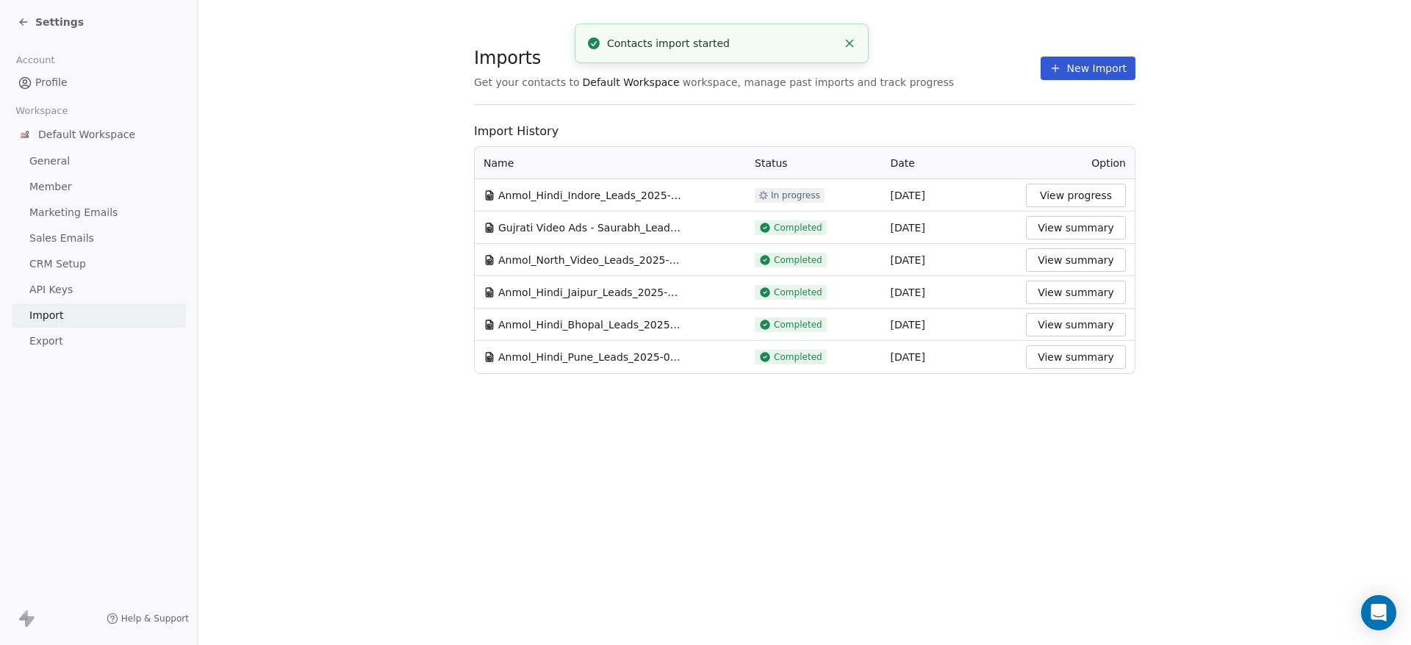
click at [21, 22] on icon at bounding box center [21, 23] width 3 height 3
